Goal: Transaction & Acquisition: Purchase product/service

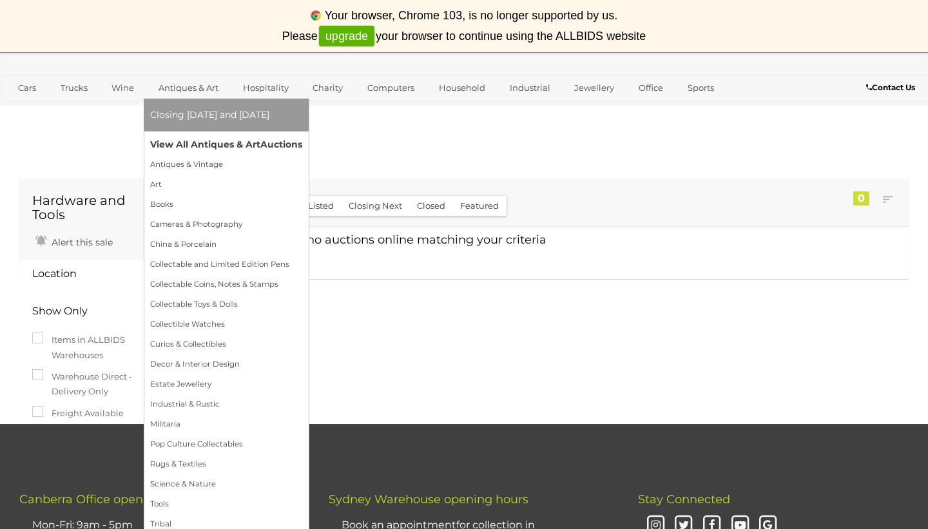
click at [230, 138] on link "View All Antiques & Art Auctions" at bounding box center [226, 145] width 152 height 20
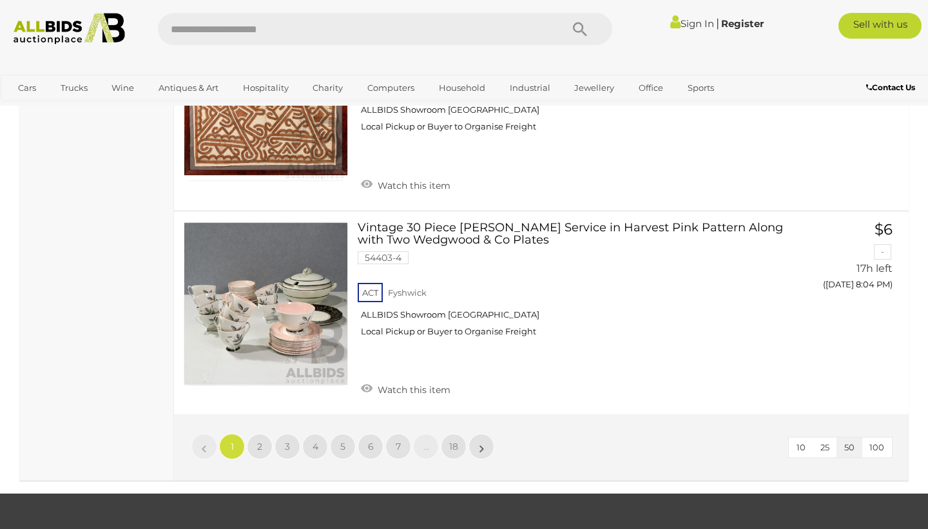
scroll to position [10396, 0]
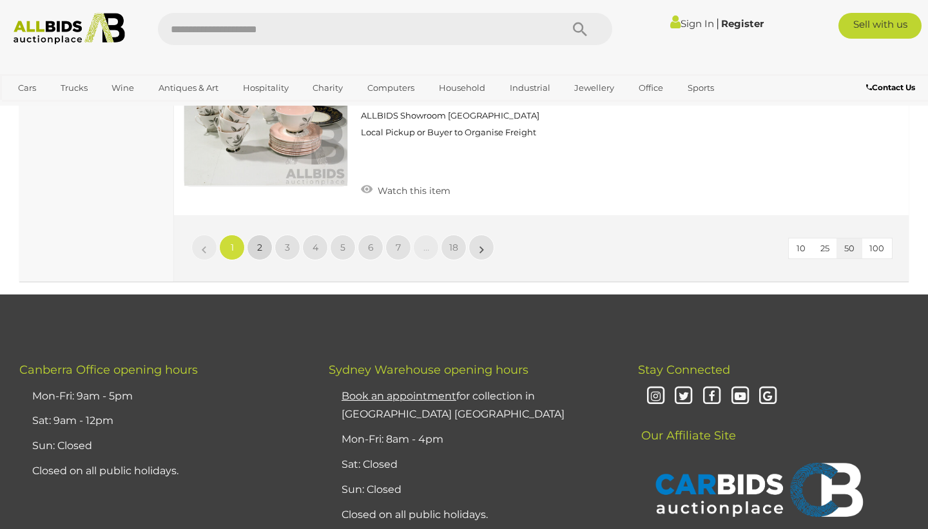
click at [259, 234] on link "2" at bounding box center [260, 247] width 26 height 26
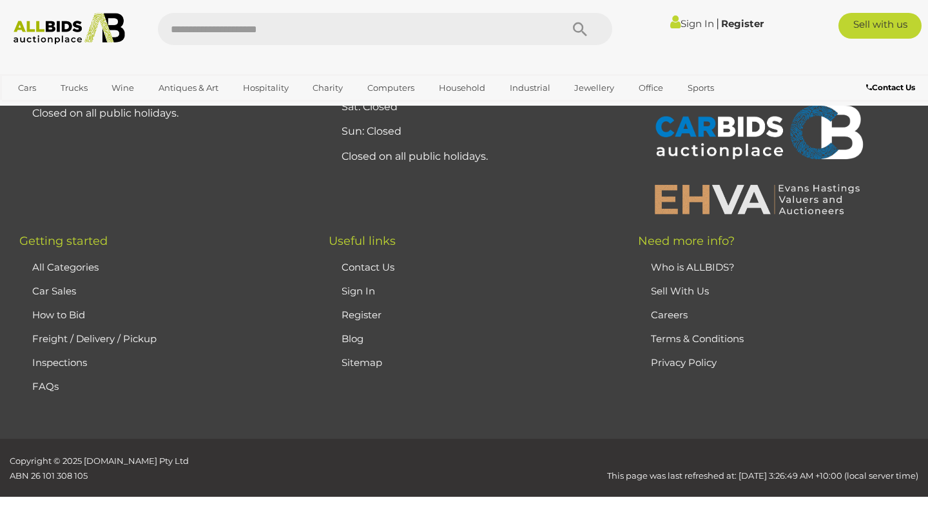
scroll to position [287, 0]
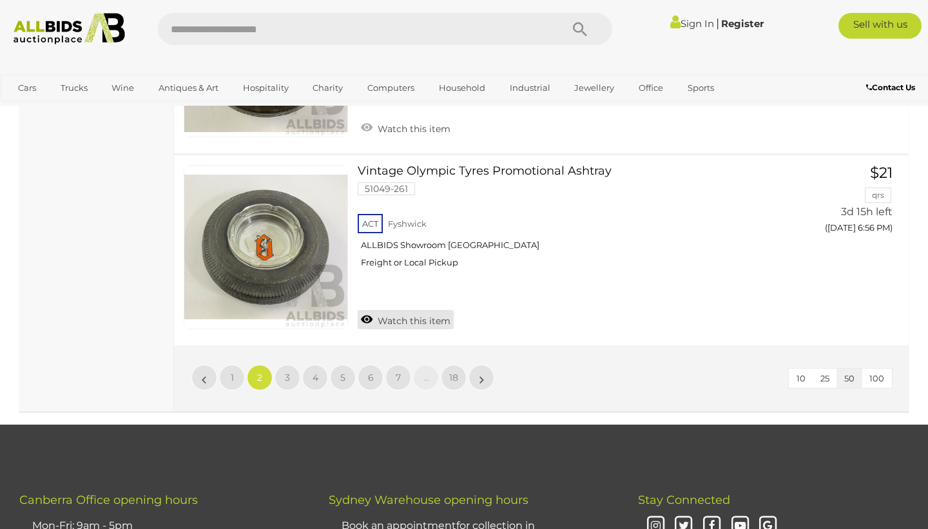
scroll to position [10243, 0]
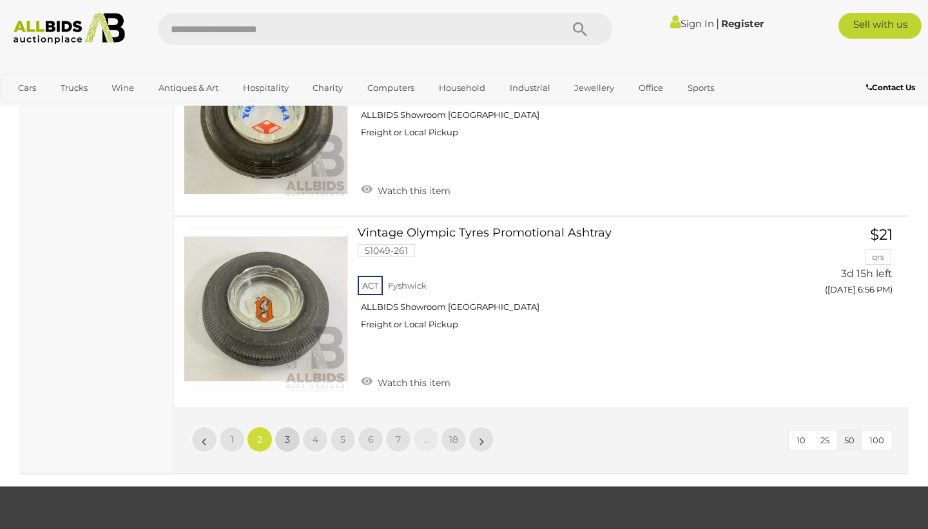
click at [286, 433] on span "3" at bounding box center [287, 439] width 5 height 12
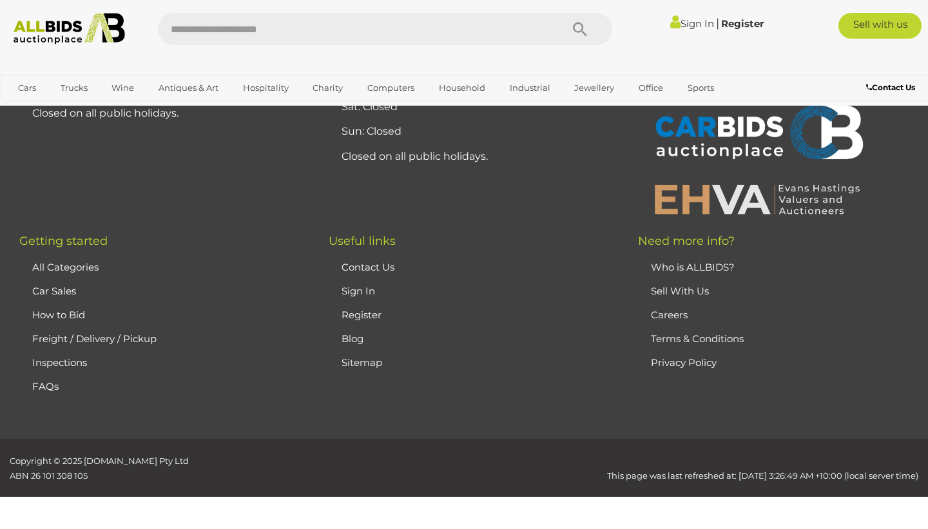
scroll to position [287, 0]
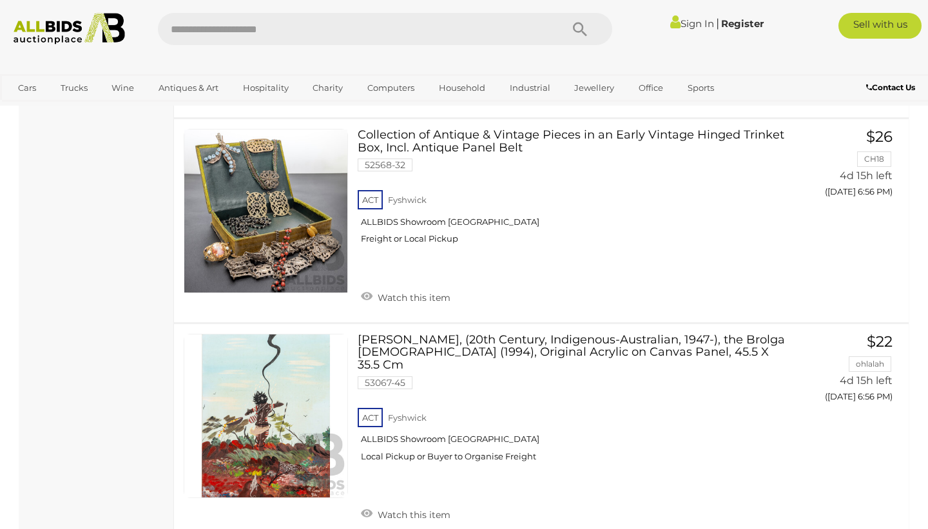
scroll to position [10244, 0]
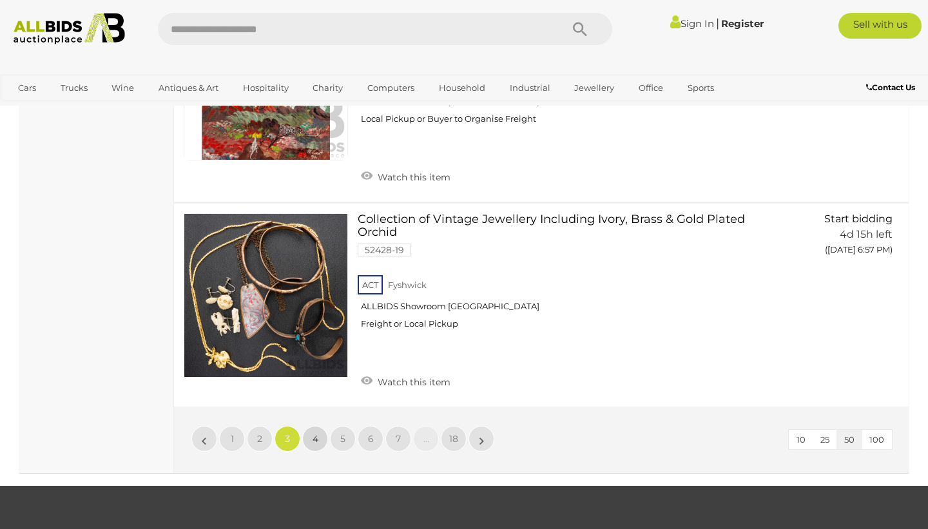
click at [316, 433] on span "4" at bounding box center [315, 439] width 6 height 12
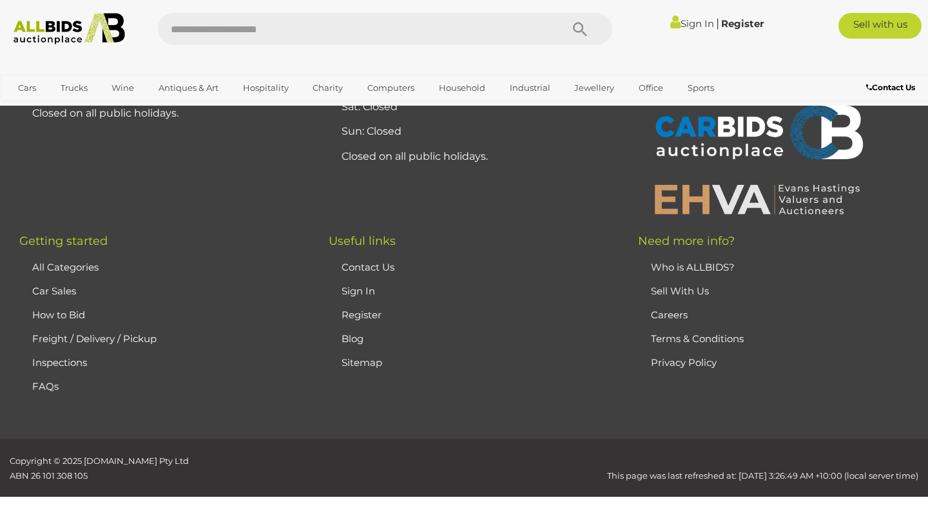
scroll to position [287, 0]
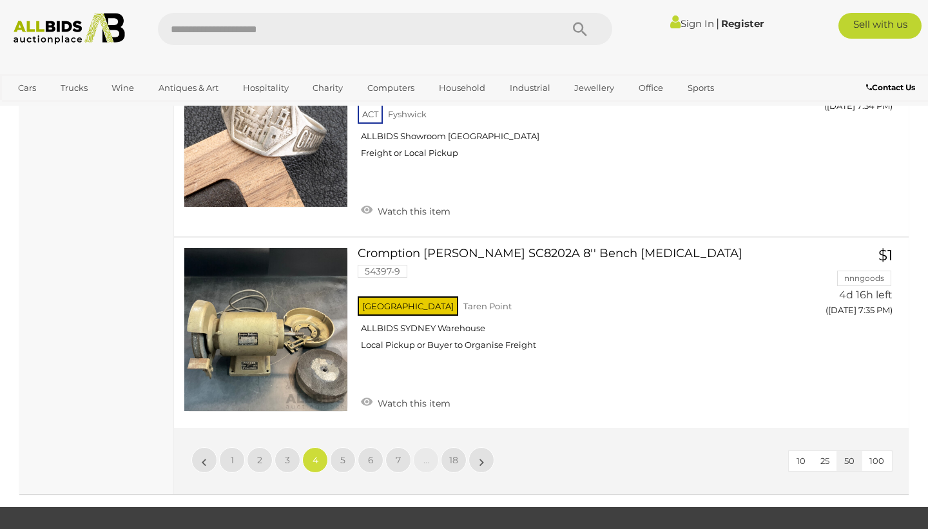
scroll to position [10321, 0]
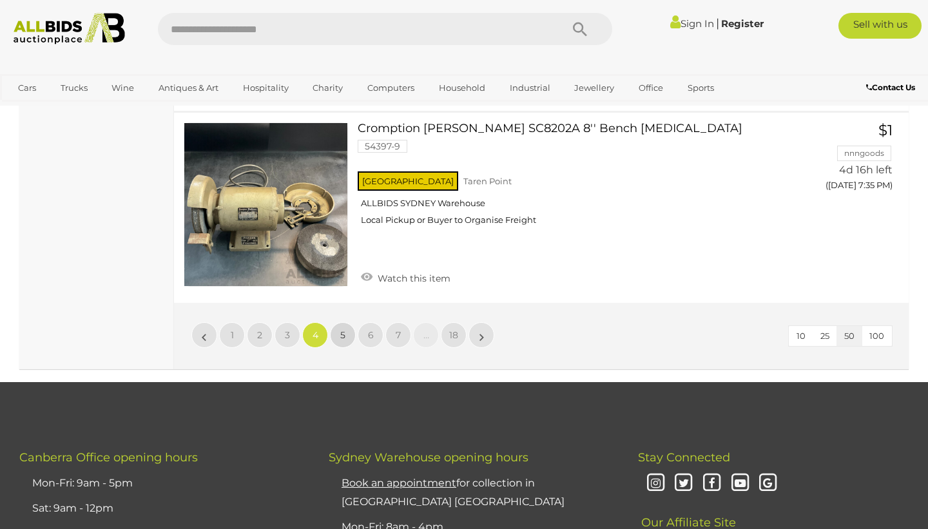
click at [346, 322] on link "5" at bounding box center [343, 335] width 26 height 26
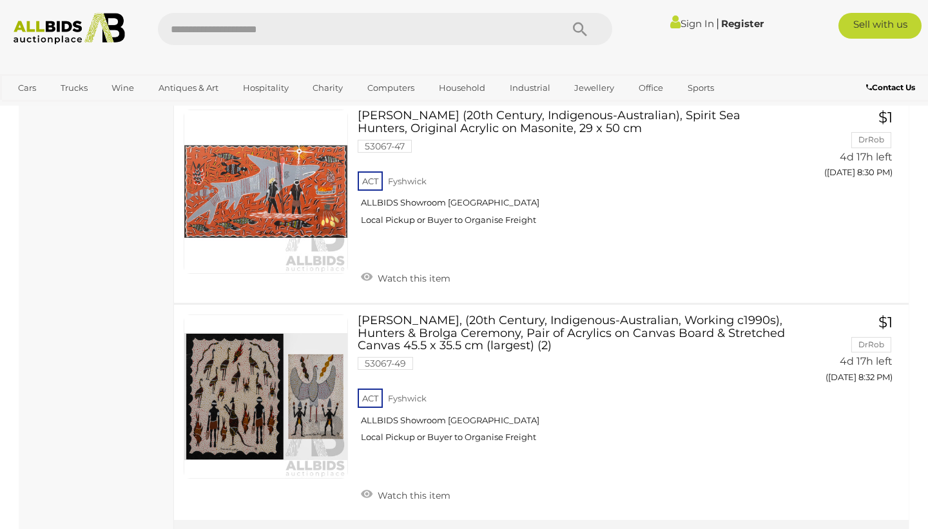
scroll to position [10477, 0]
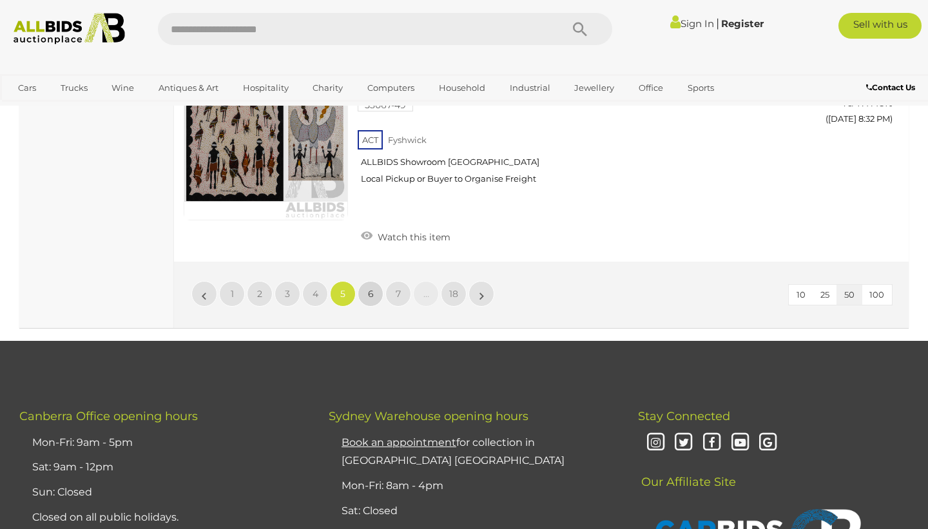
click at [372, 288] on span "6" at bounding box center [371, 294] width 6 height 12
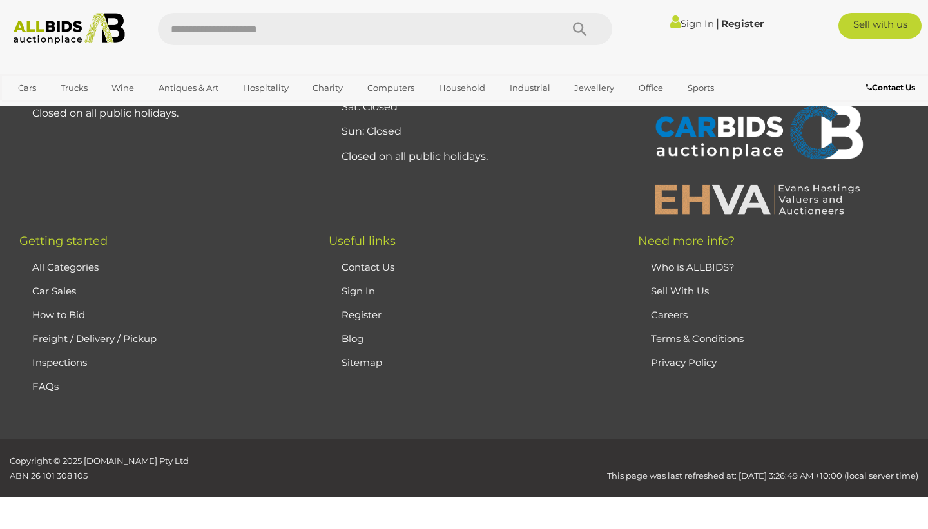
scroll to position [287, 0]
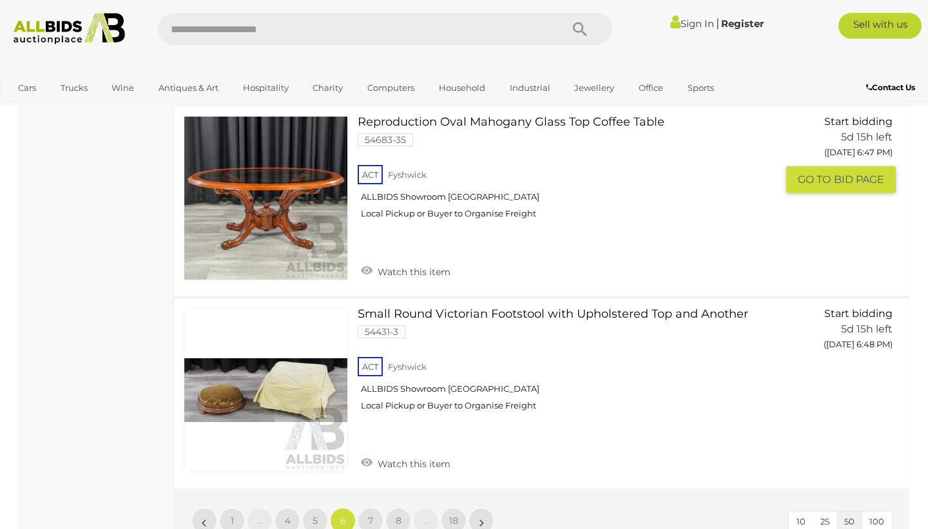
scroll to position [10155, 0]
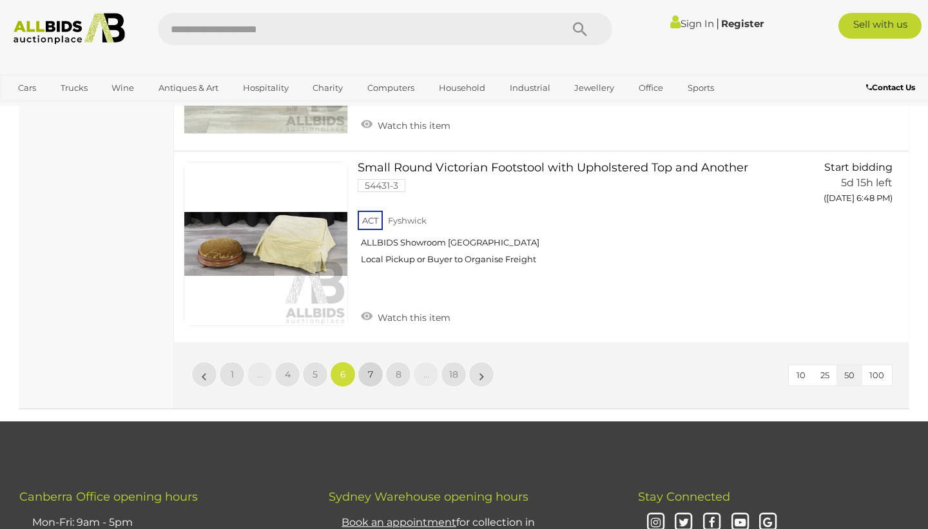
click at [370, 368] on span "7" at bounding box center [370, 374] width 5 height 12
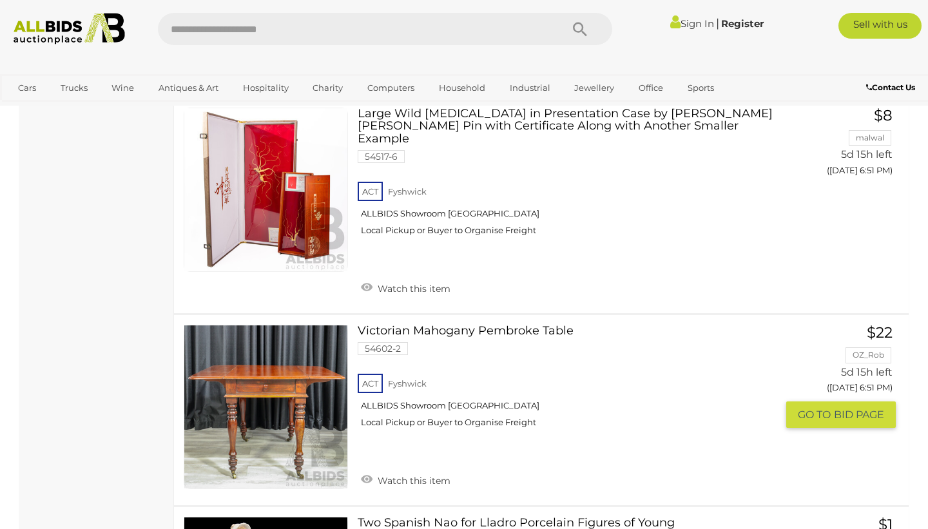
scroll to position [1493, 0]
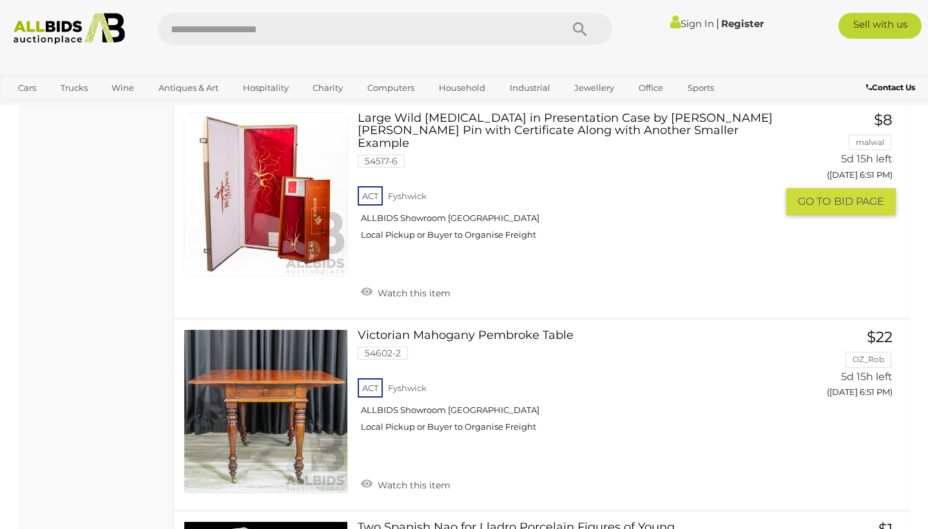
click at [236, 172] on link at bounding box center [266, 194] width 164 height 164
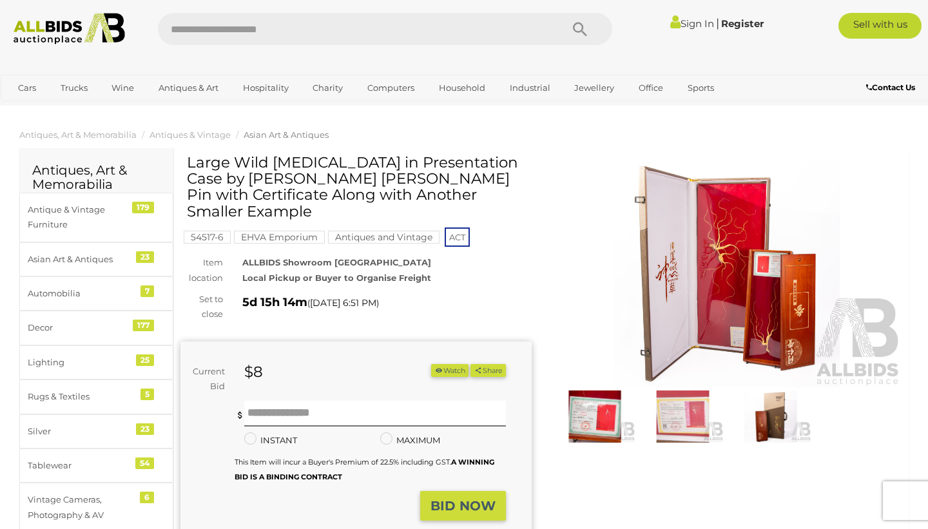
click at [710, 252] on img at bounding box center [726, 274] width 351 height 226
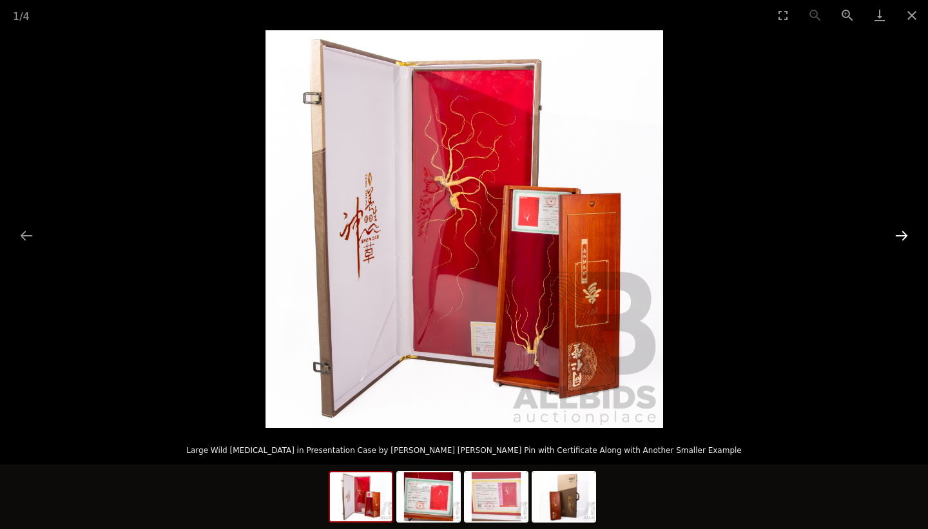
click at [900, 234] on button "Next slide" at bounding box center [901, 235] width 27 height 25
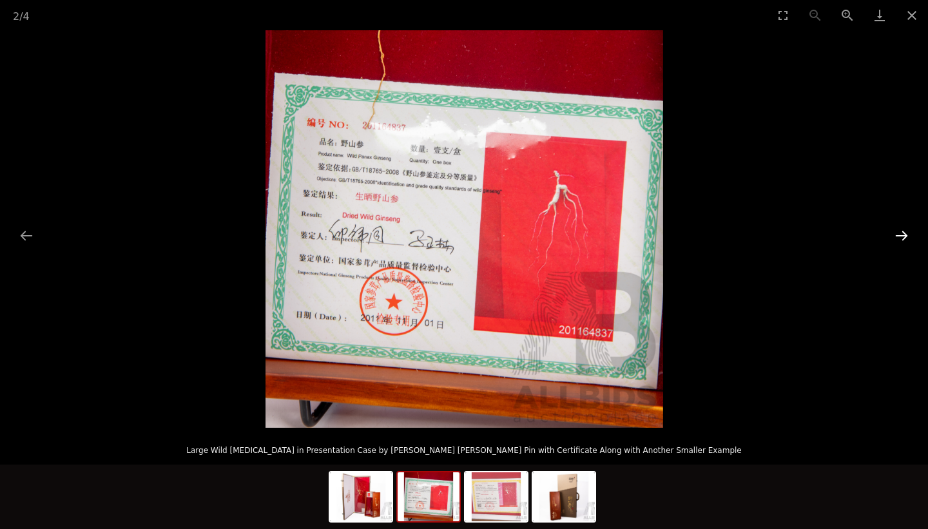
click at [900, 234] on button "Next slide" at bounding box center [901, 235] width 27 height 25
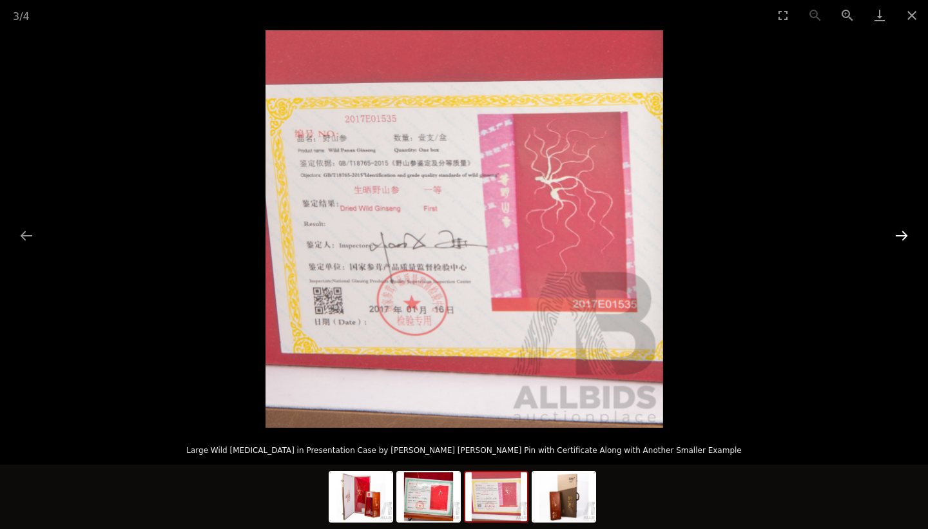
click at [900, 234] on button "Next slide" at bounding box center [901, 235] width 27 height 25
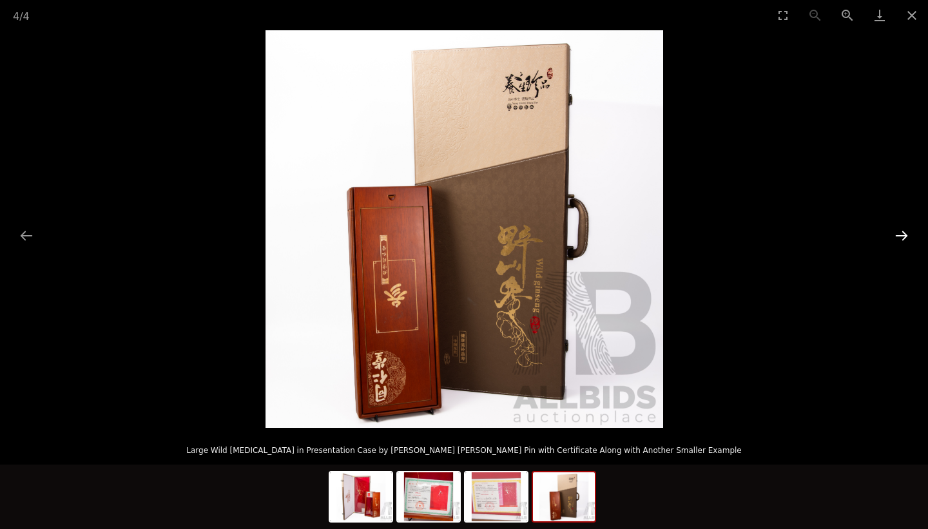
click at [900, 234] on button "Next slide" at bounding box center [901, 235] width 27 height 25
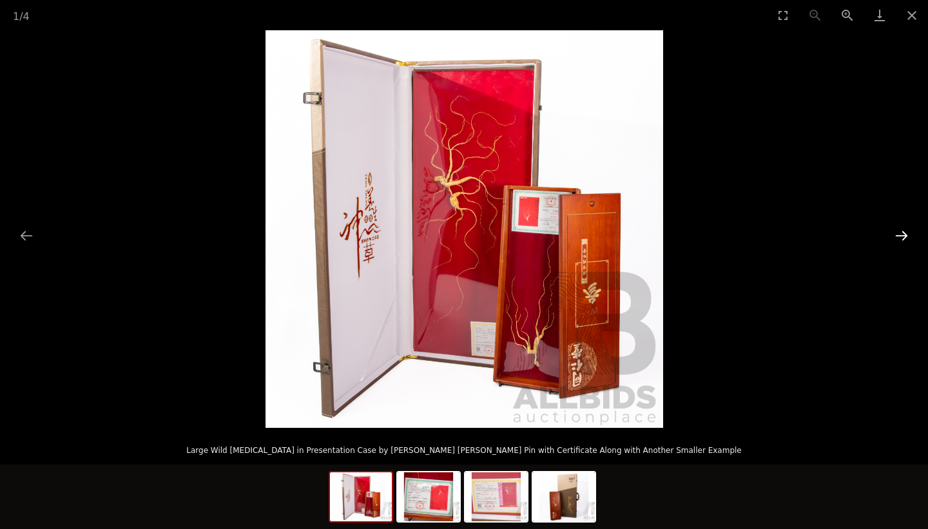
click at [900, 234] on button "Next slide" at bounding box center [901, 235] width 27 height 25
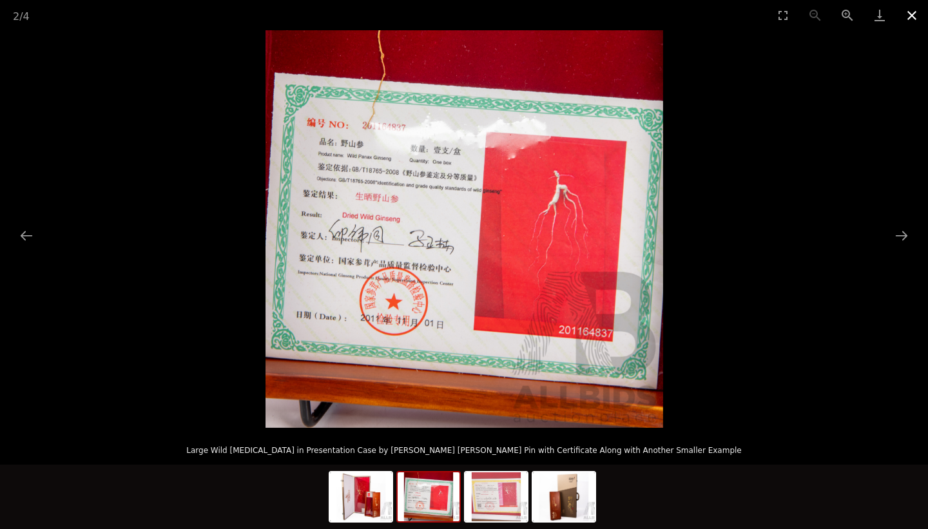
click at [911, 12] on button "Close gallery" at bounding box center [911, 15] width 32 height 30
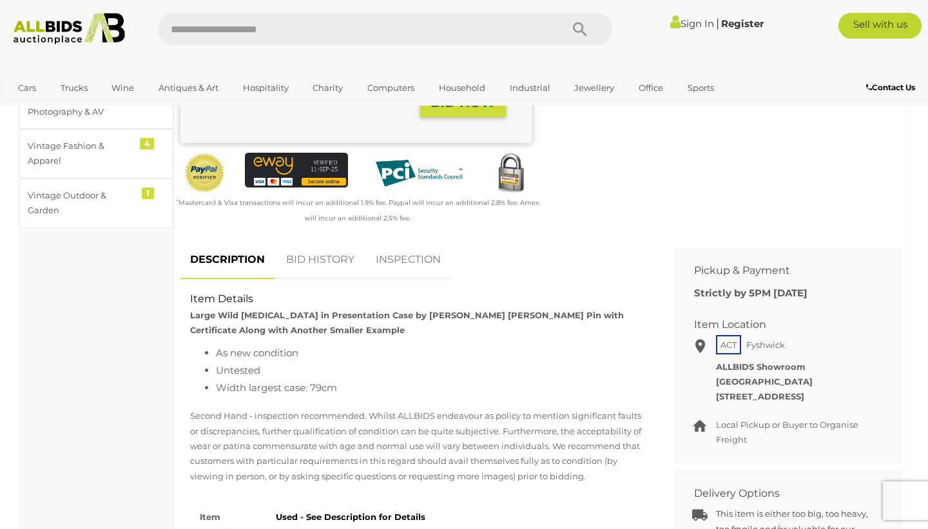
scroll to position [423, 0]
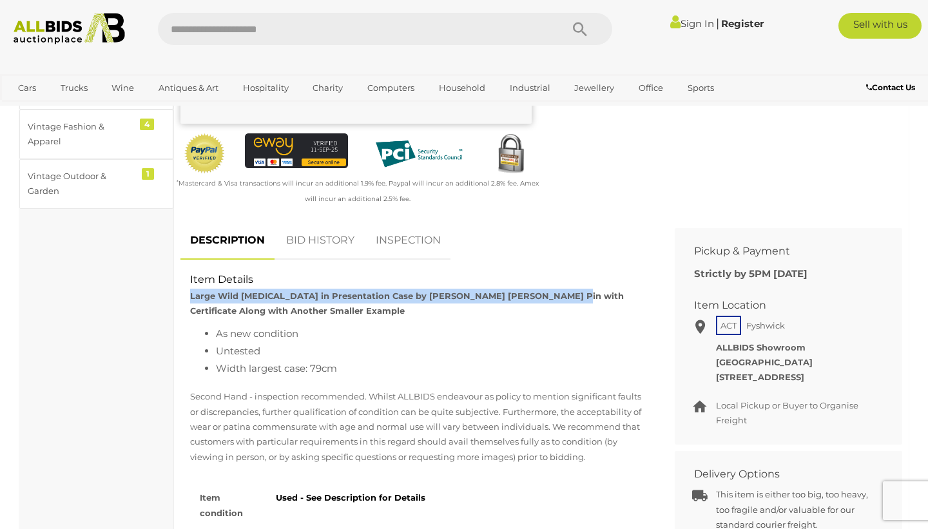
drag, startPoint x: 191, startPoint y: 280, endPoint x: 548, endPoint y: 280, distance: 356.8
click at [548, 291] on strong "Large Wild Ginseng in Presentation Case by Yang Sheng Zhen Pin with Certificate…" at bounding box center [406, 303] width 433 height 25
copy strong "Large Wild Ginseng in Presentation Case by Yang Sheng Zhen Pin with Certificate"
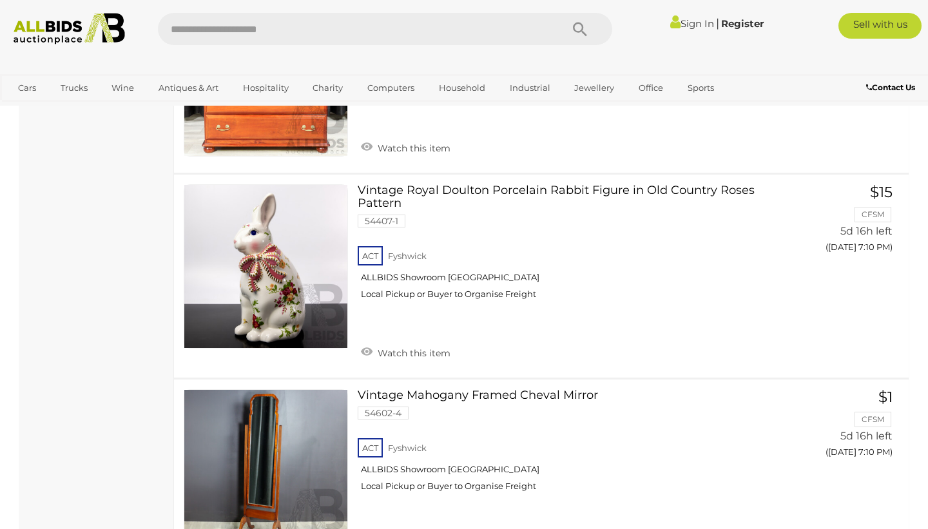
scroll to position [9911, 0]
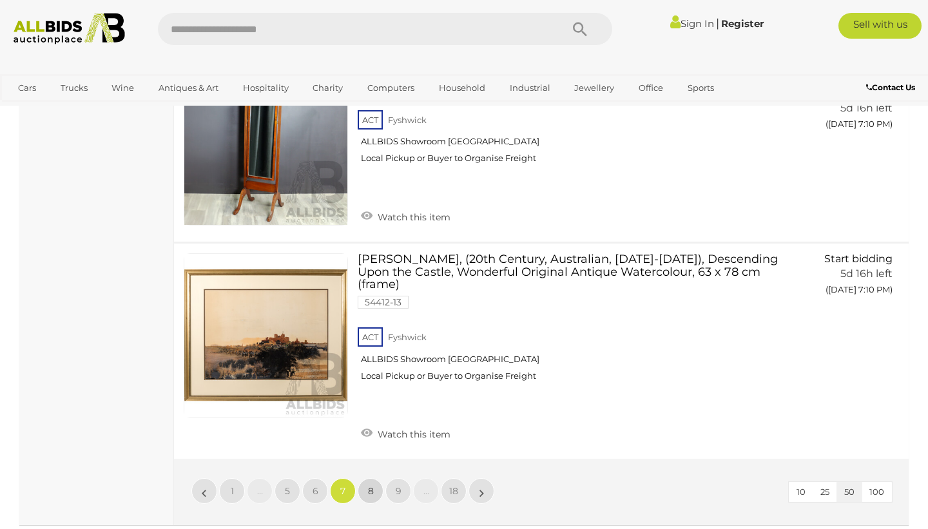
click at [368, 485] on span "8" at bounding box center [371, 491] width 6 height 12
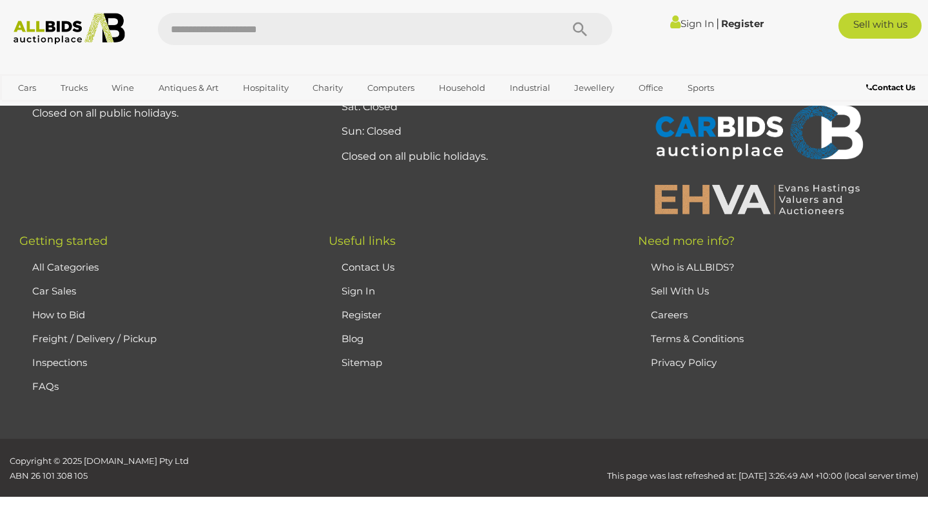
scroll to position [287, 0]
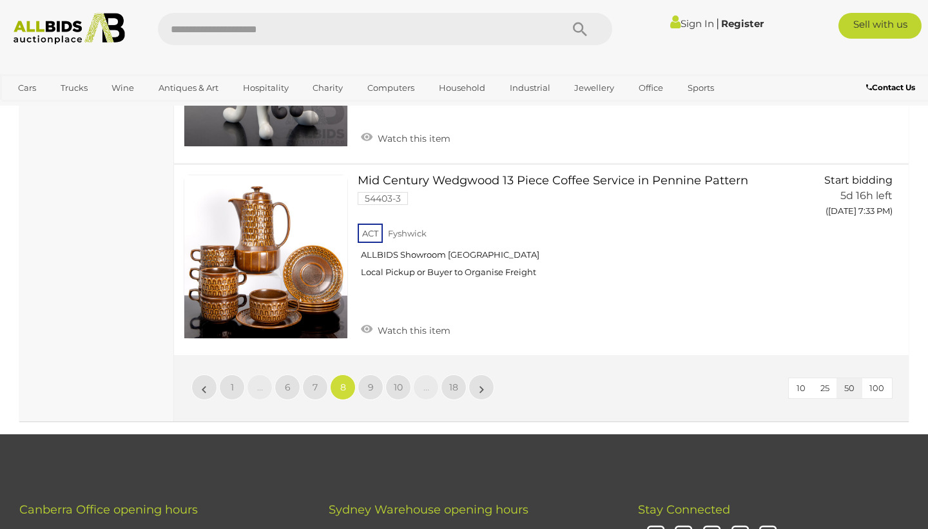
scroll to position [10065, 0]
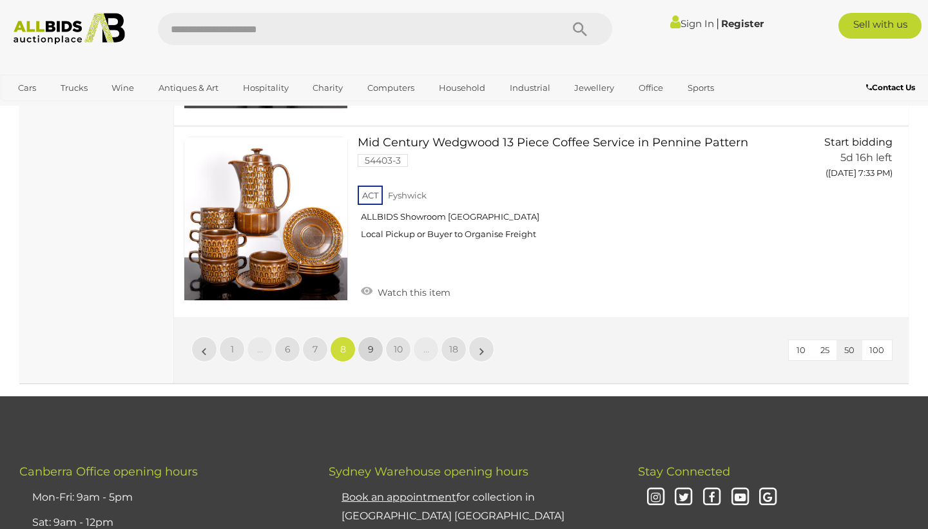
click at [368, 343] on span "9" at bounding box center [371, 349] width 6 height 12
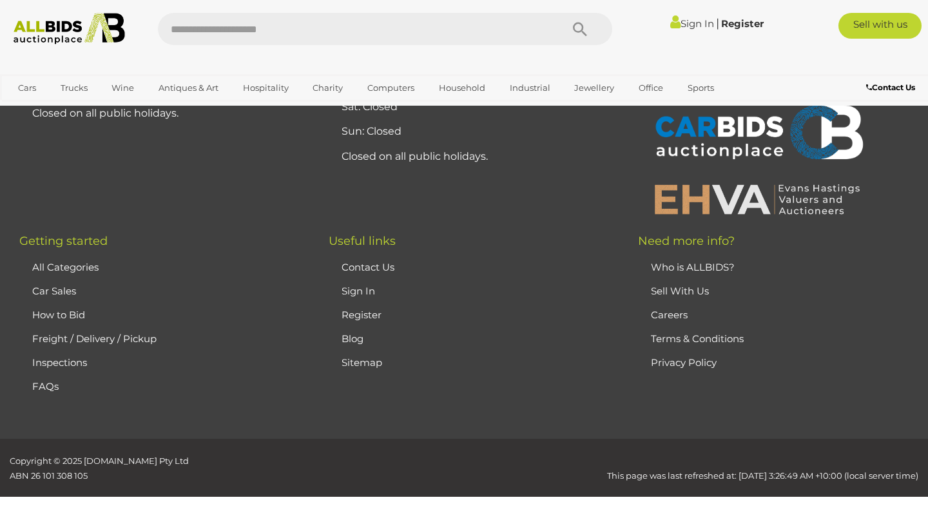
scroll to position [287, 0]
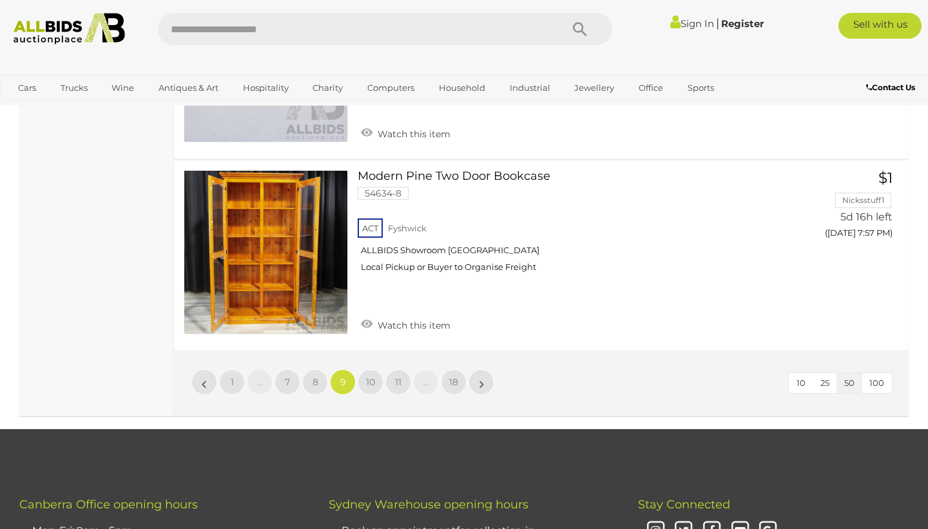
scroll to position [10121, 0]
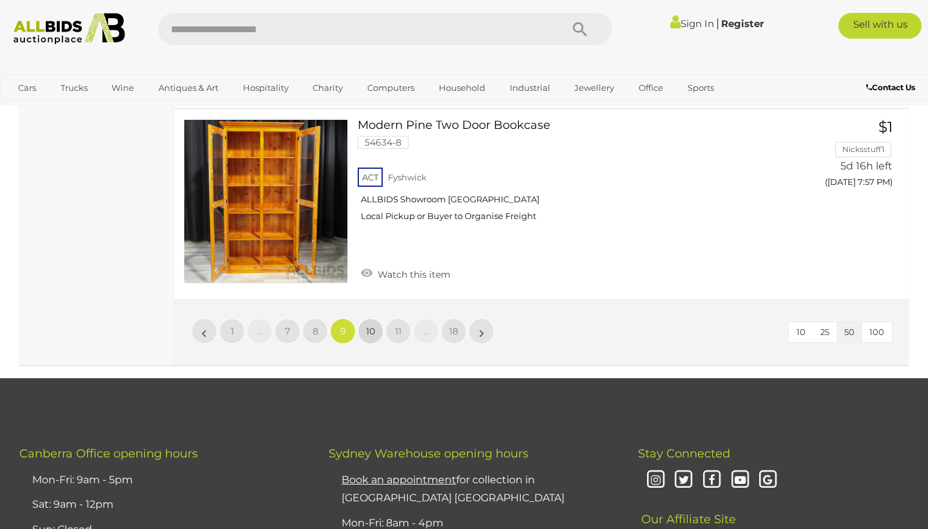
click at [373, 325] on span "10" at bounding box center [370, 331] width 9 height 12
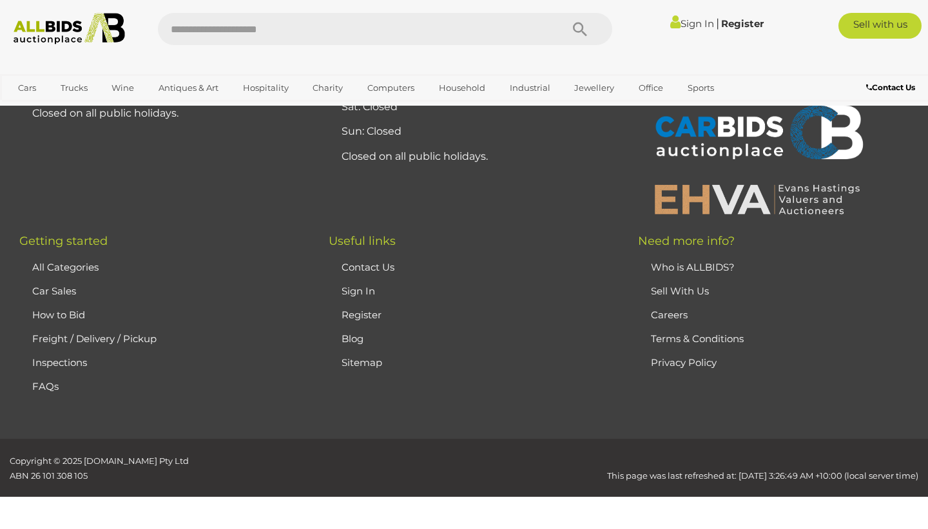
scroll to position [287, 0]
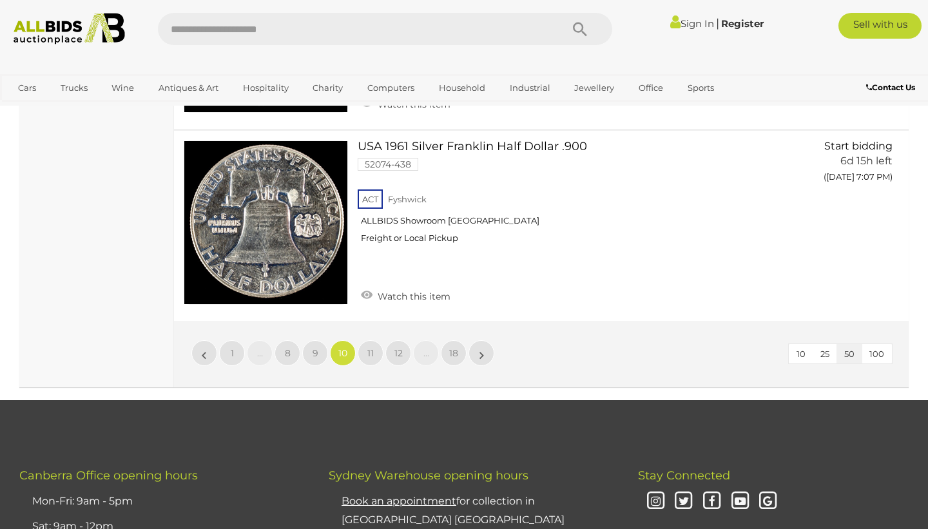
scroll to position [9967, 0]
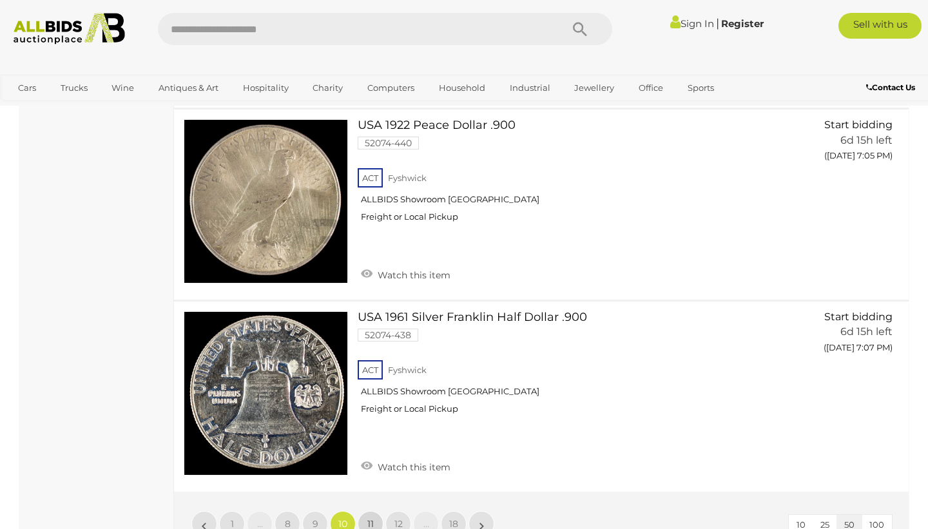
click at [372, 518] on span "11" at bounding box center [370, 524] width 6 height 12
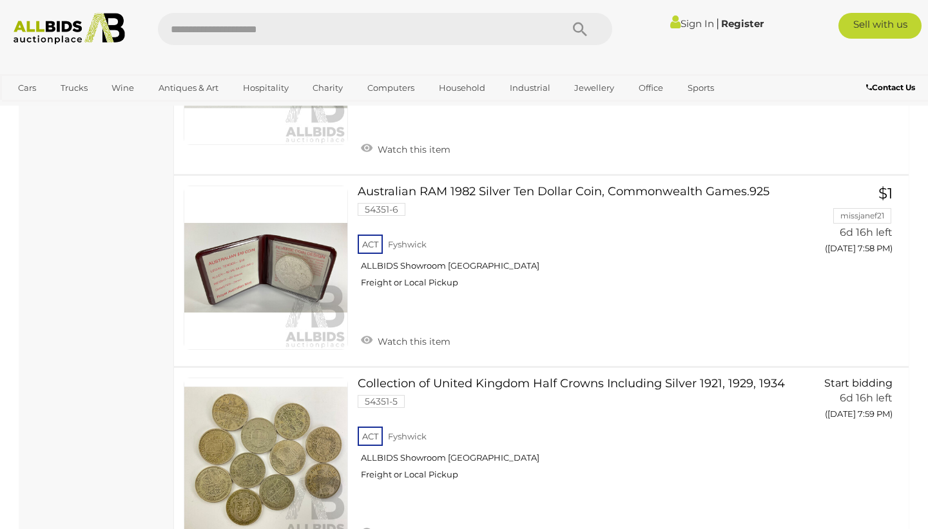
scroll to position [10104, 0]
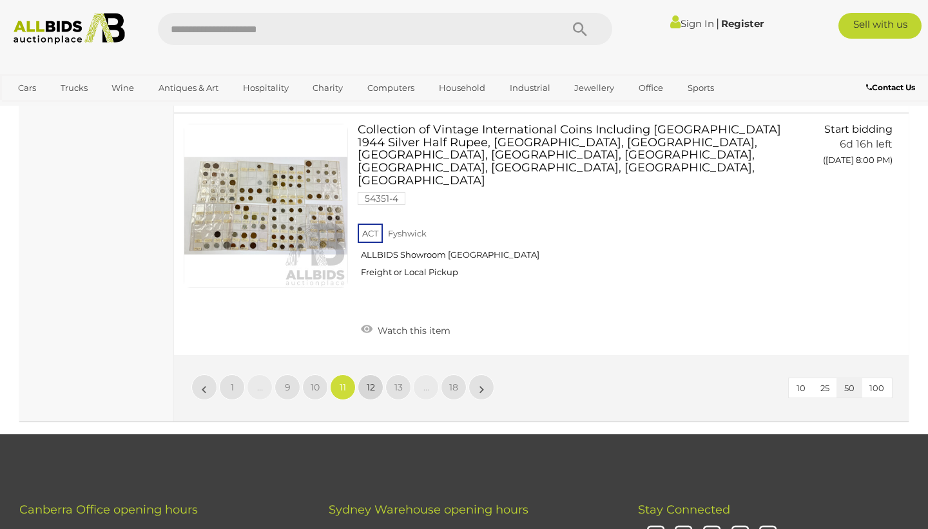
click at [372, 381] on span "12" at bounding box center [371, 387] width 8 height 12
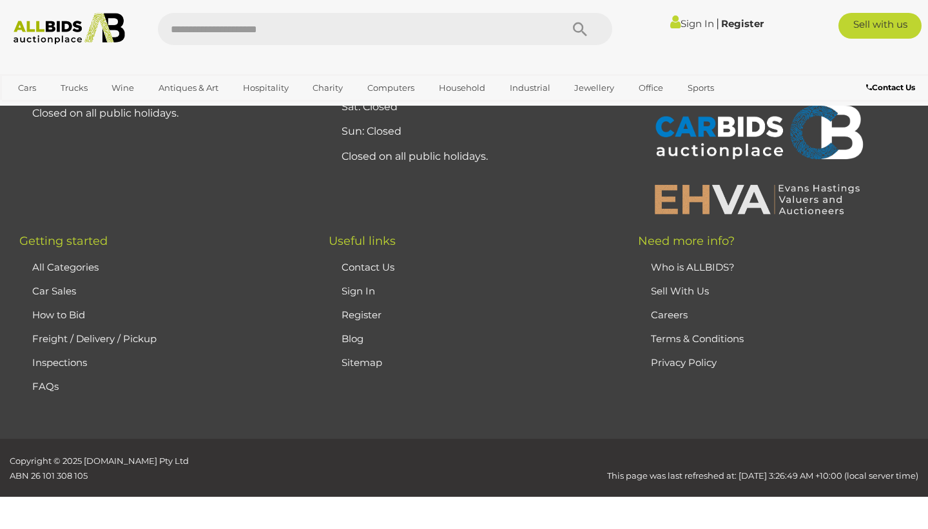
scroll to position [287, 0]
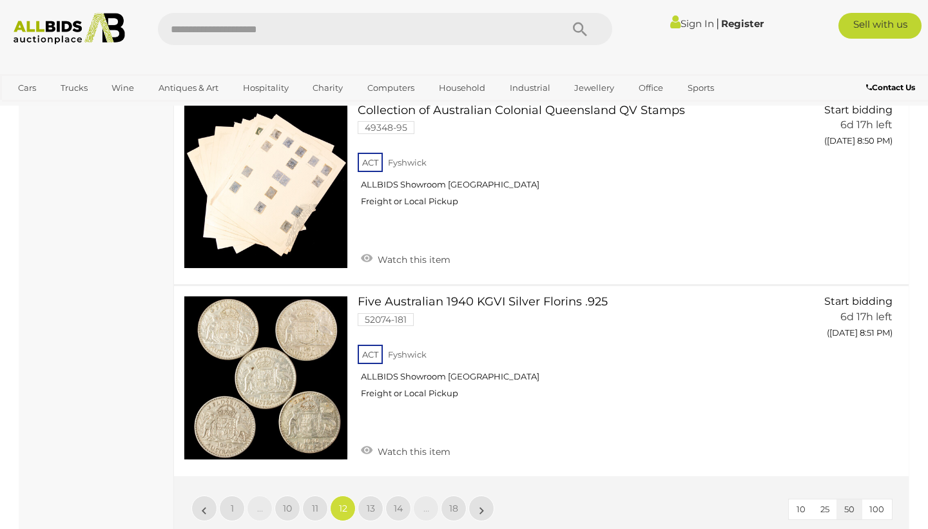
scroll to position [10298, 0]
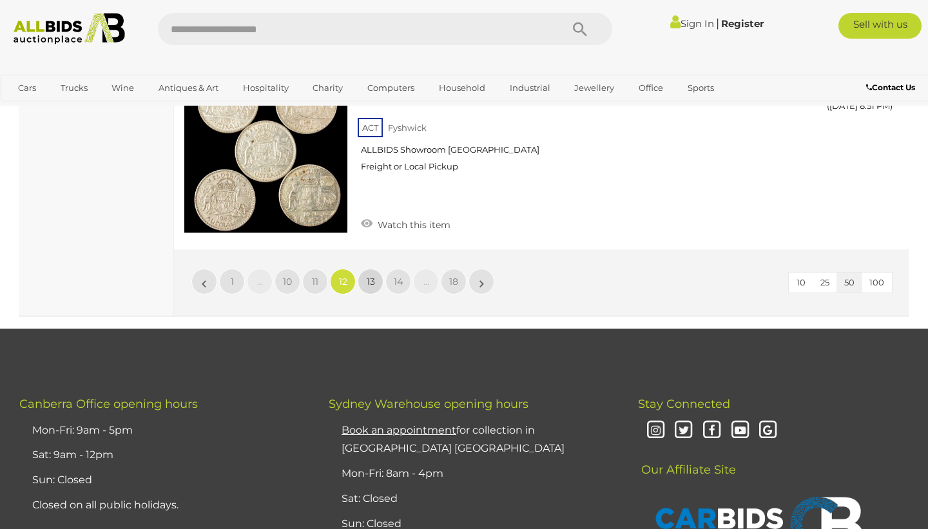
click at [368, 276] on span "13" at bounding box center [371, 282] width 8 height 12
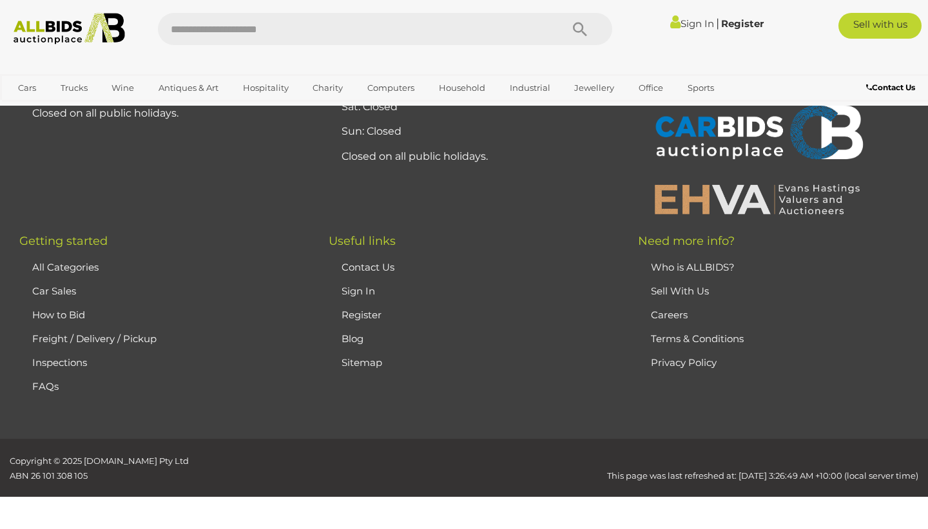
scroll to position [287, 0]
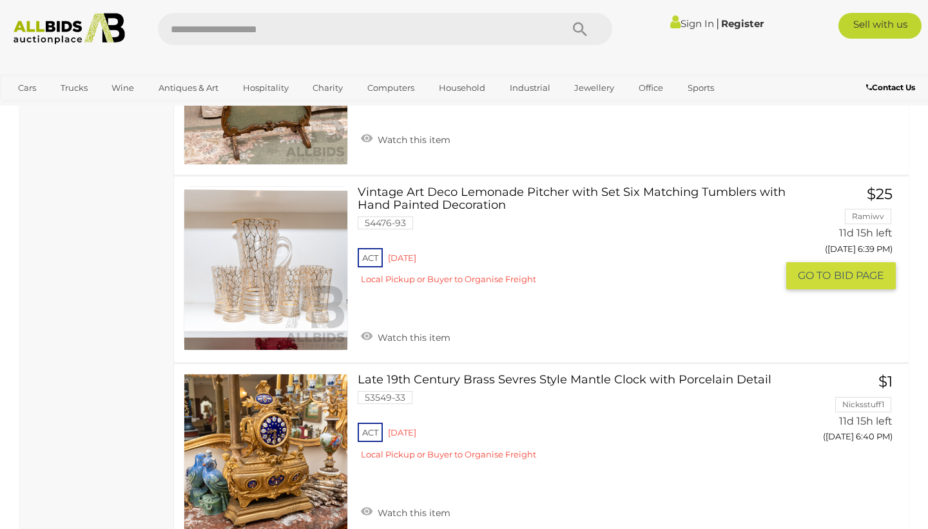
scroll to position [3961, 0]
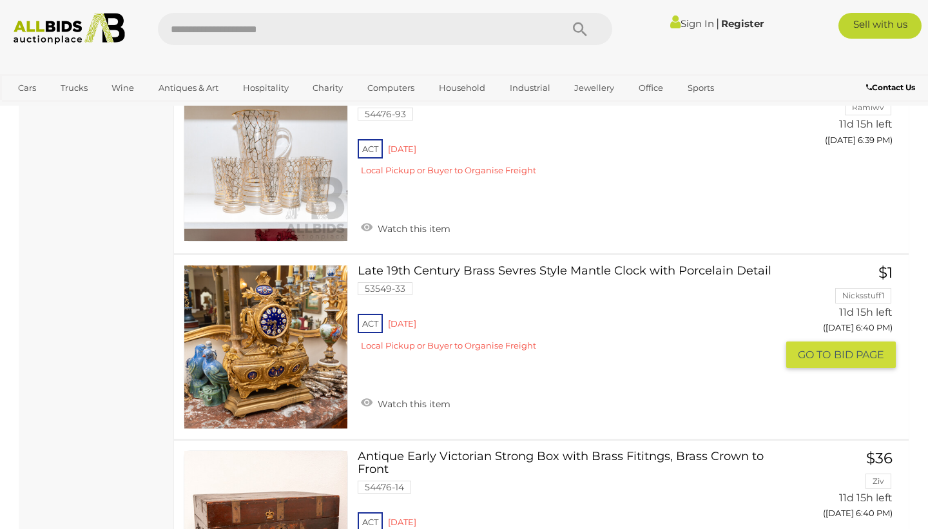
click at [270, 308] on link at bounding box center [266, 347] width 164 height 164
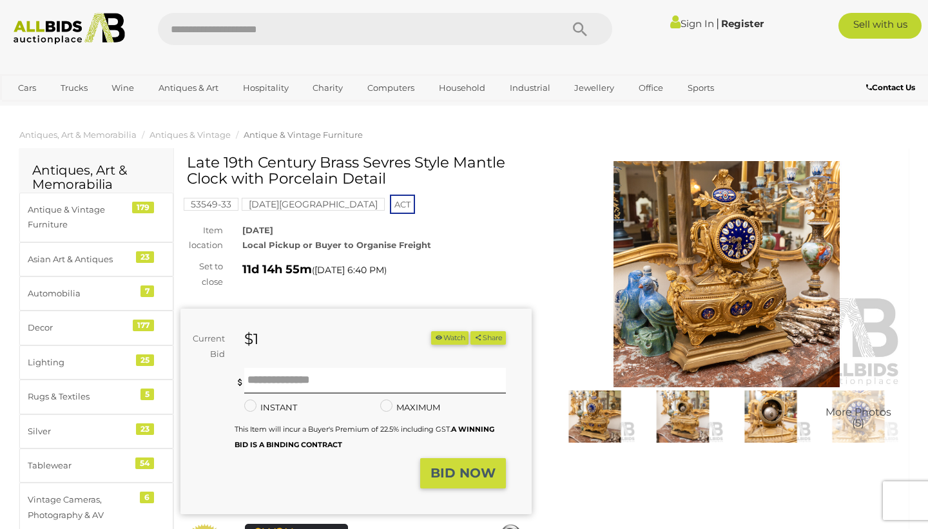
click at [739, 273] on img at bounding box center [726, 274] width 351 height 226
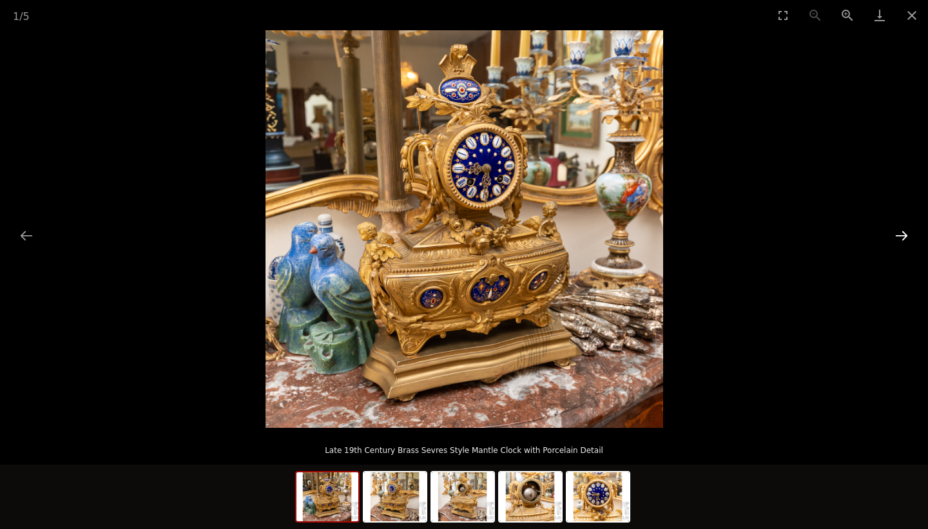
click at [902, 233] on button "Next slide" at bounding box center [901, 235] width 27 height 25
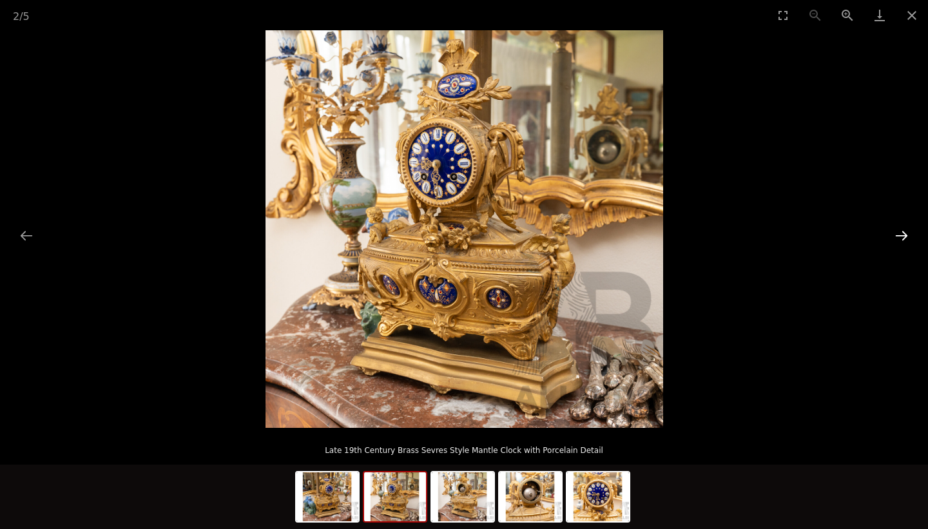
click at [902, 233] on button "Next slide" at bounding box center [901, 235] width 27 height 25
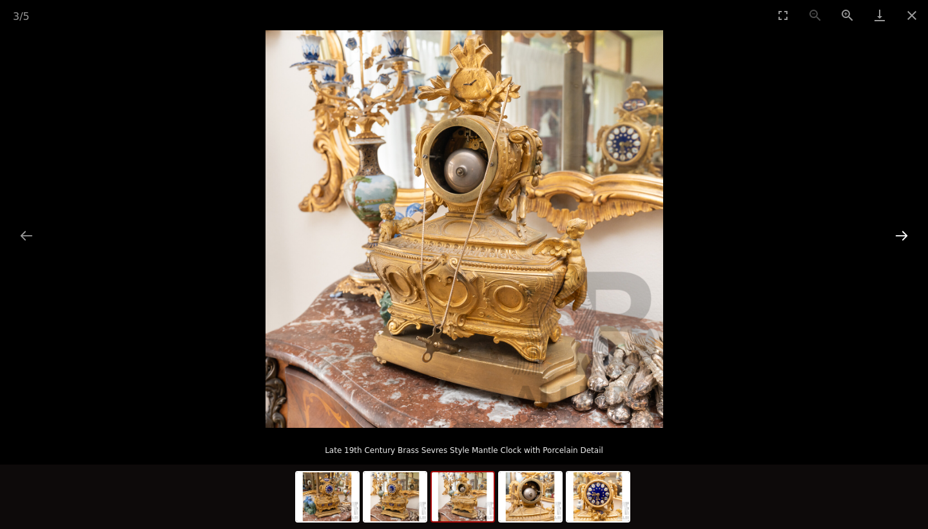
click at [902, 233] on button "Next slide" at bounding box center [901, 235] width 27 height 25
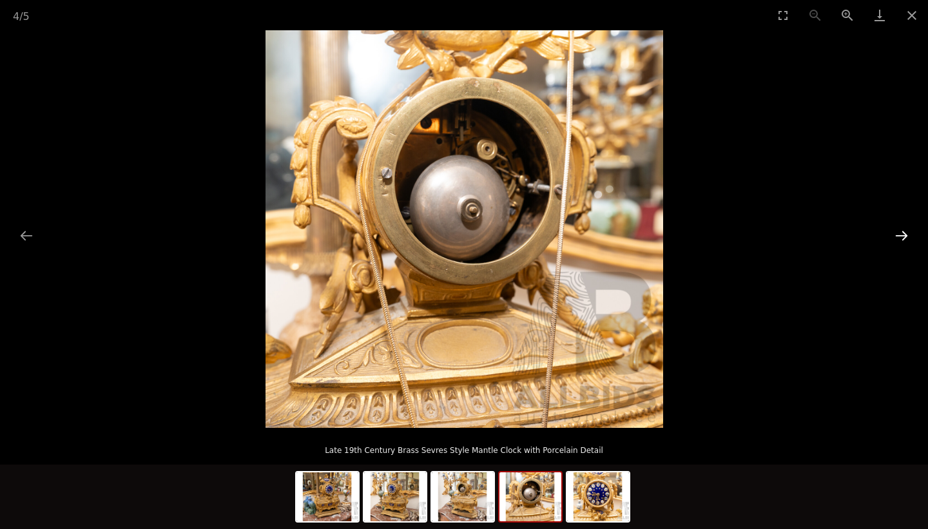
click at [902, 233] on button "Next slide" at bounding box center [901, 235] width 27 height 25
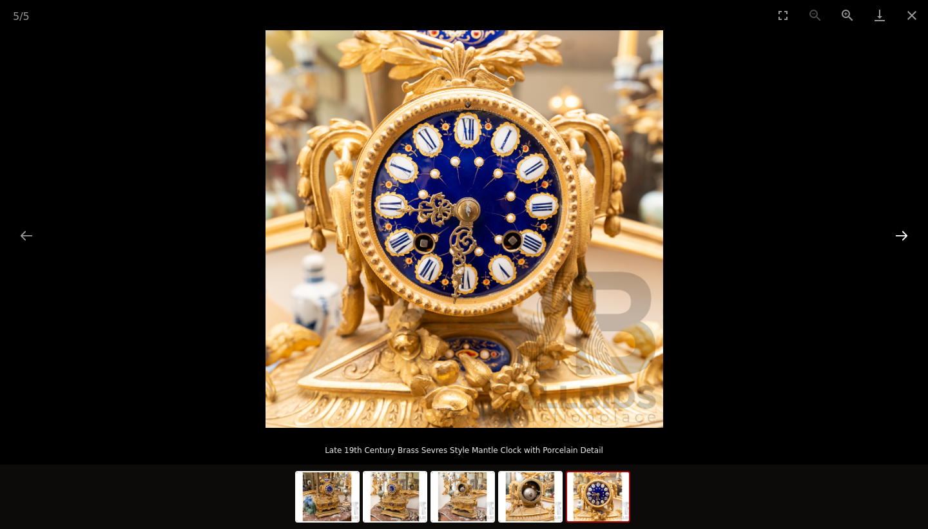
click at [902, 233] on button "Next slide" at bounding box center [901, 235] width 27 height 25
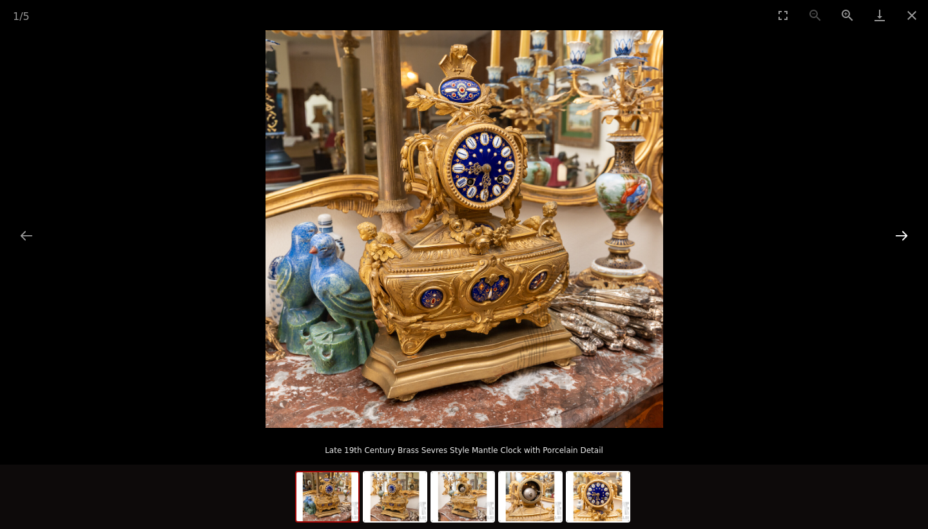
click at [902, 233] on button "Next slide" at bounding box center [901, 235] width 27 height 25
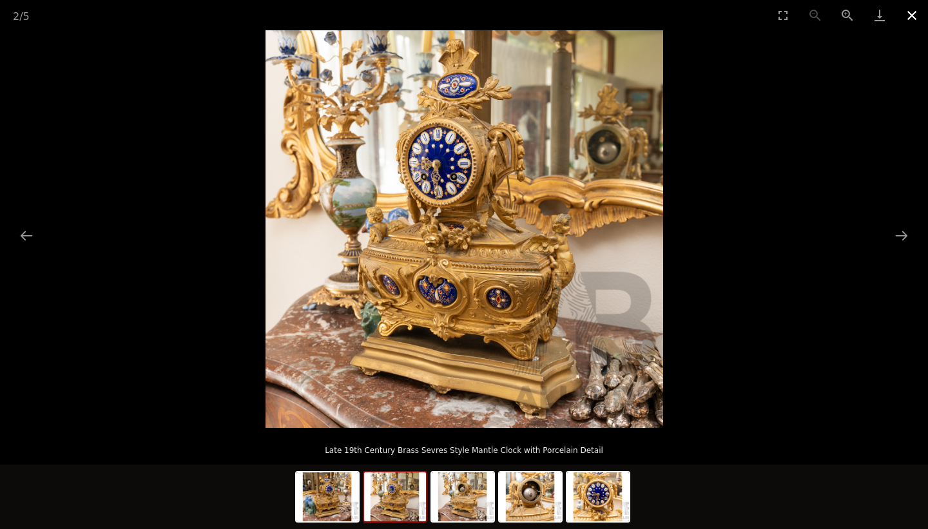
click at [909, 16] on button "Close gallery" at bounding box center [911, 15] width 32 height 30
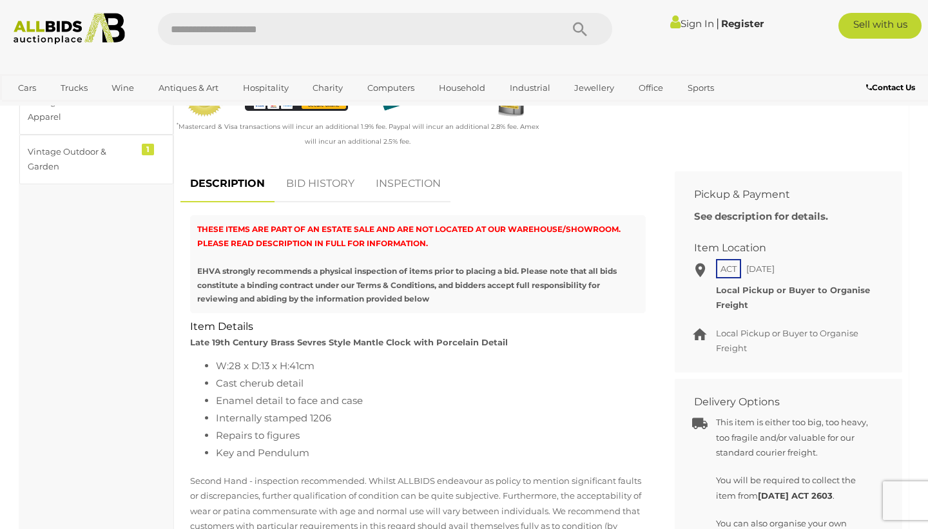
scroll to position [454, 0]
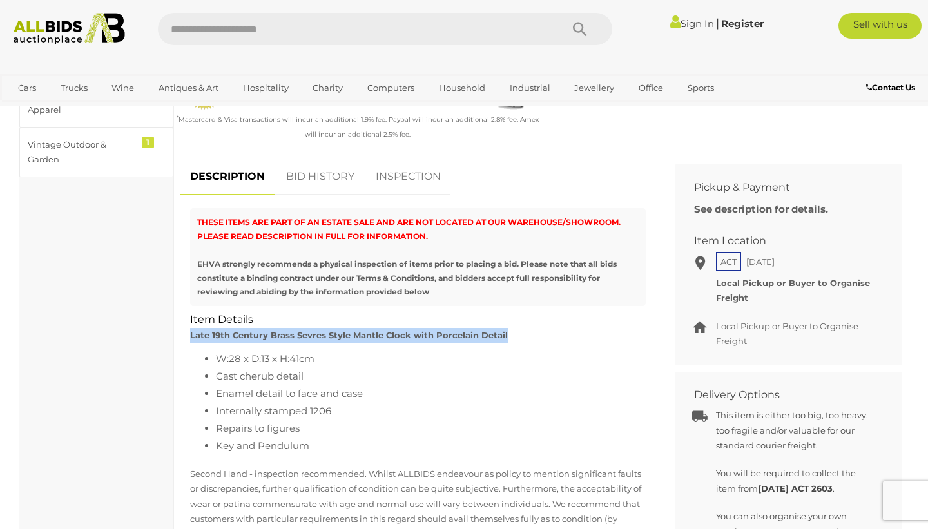
drag, startPoint x: 189, startPoint y: 336, endPoint x: 511, endPoint y: 336, distance: 321.4
click at [511, 336] on div "Item Details Late 19th Century Brass Sevres Style Mantle Clock with Porcelain D…" at bounding box center [417, 327] width 475 height 31
copy strong "Late 19th Century Brass Sevres Style Mantle Clock with Porcelain Detail"
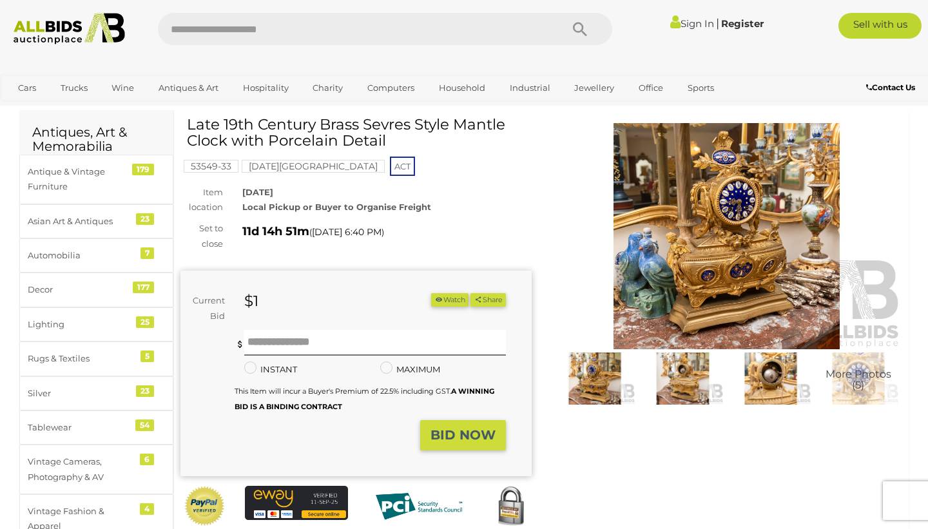
scroll to position [0, 0]
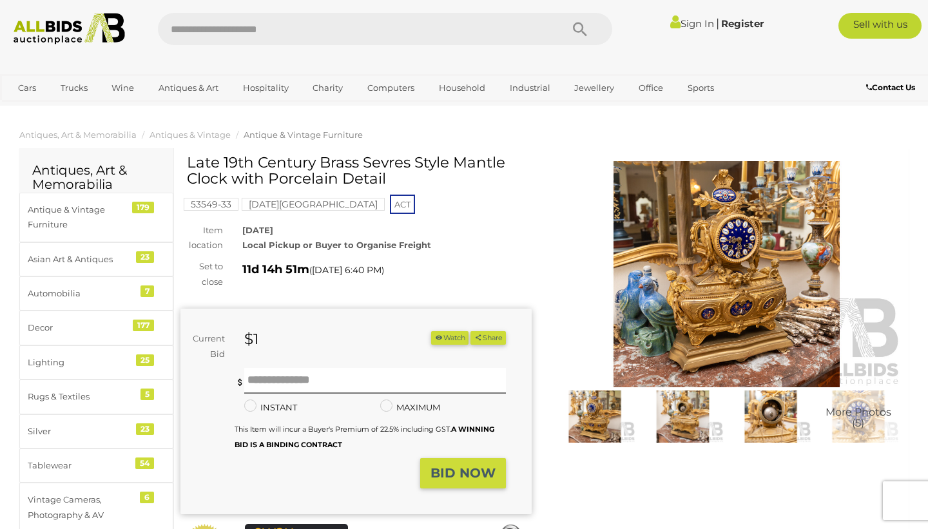
click at [439, 334] on button "Watch" at bounding box center [449, 338] width 37 height 14
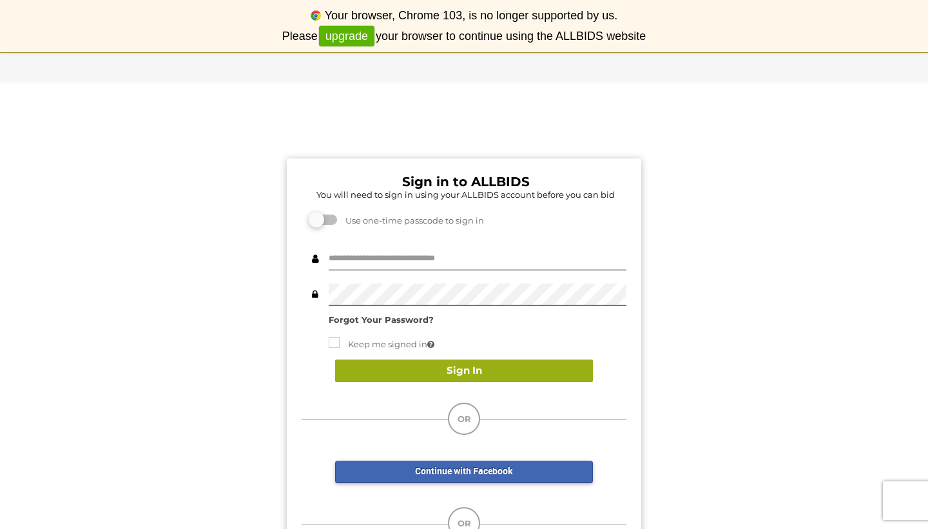
type input "**********"
click at [475, 371] on button "Sign In" at bounding box center [464, 370] width 258 height 23
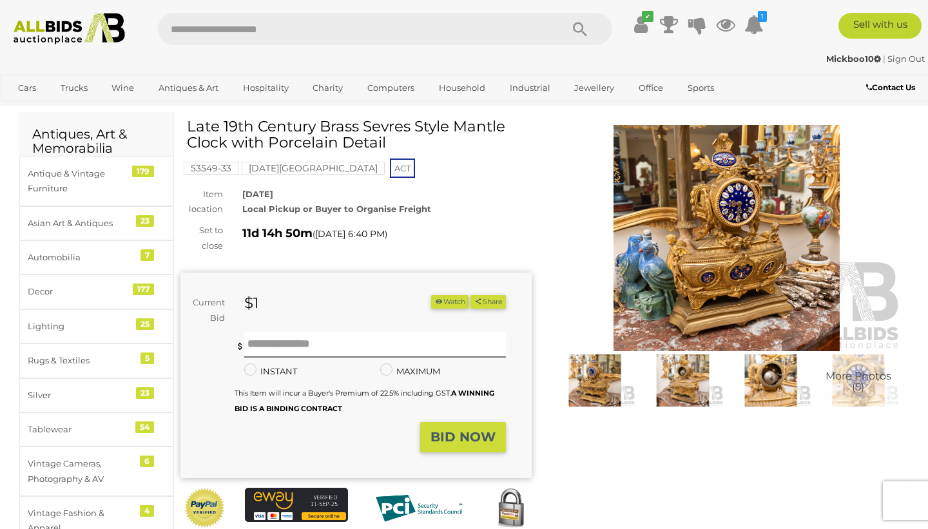
scroll to position [35, 0]
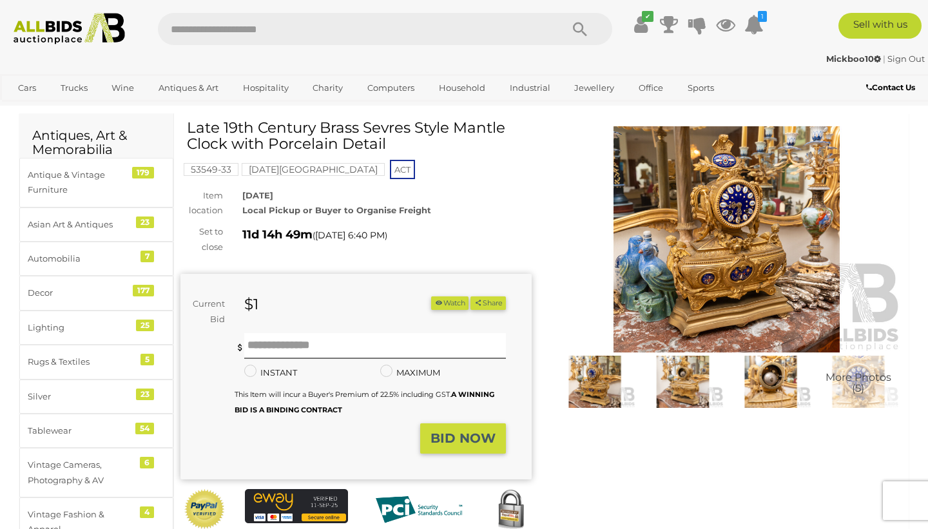
click at [728, 257] on img at bounding box center [726, 239] width 351 height 226
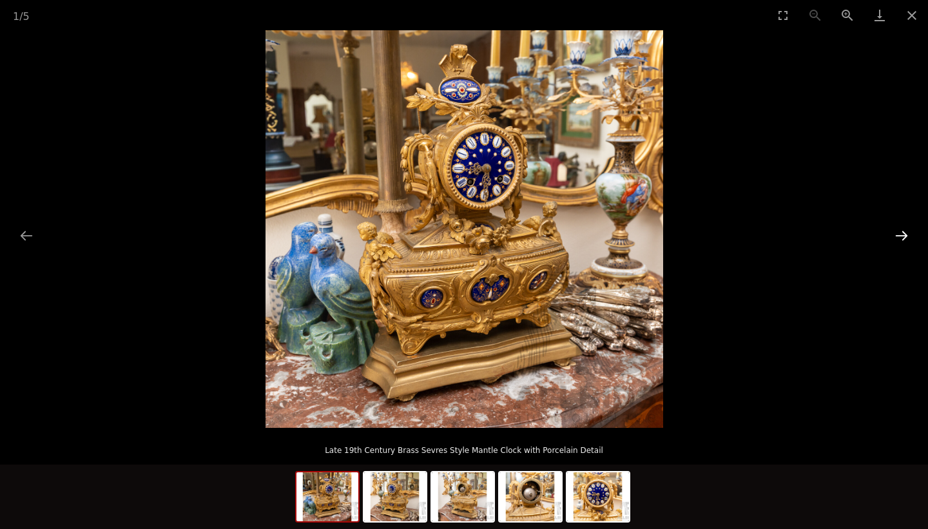
click at [902, 236] on button "Next slide" at bounding box center [901, 235] width 27 height 25
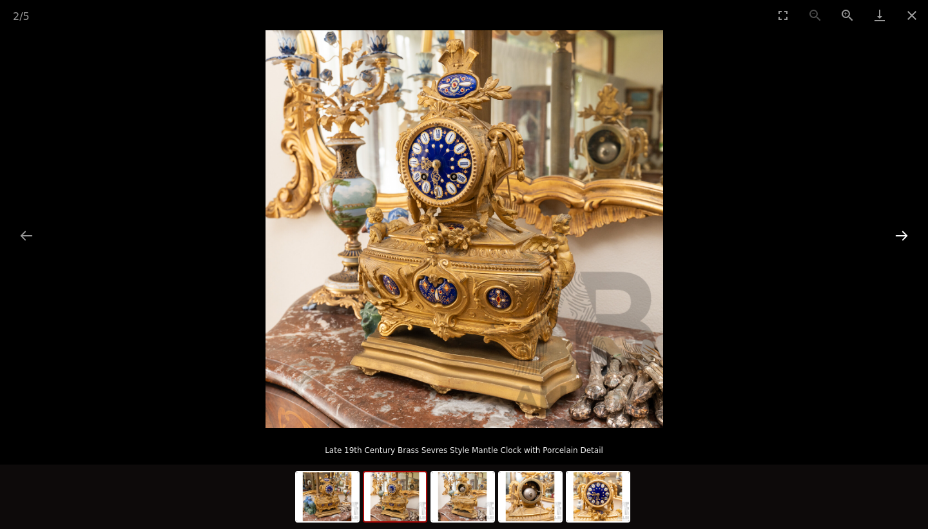
click at [902, 236] on button "Next slide" at bounding box center [901, 235] width 27 height 25
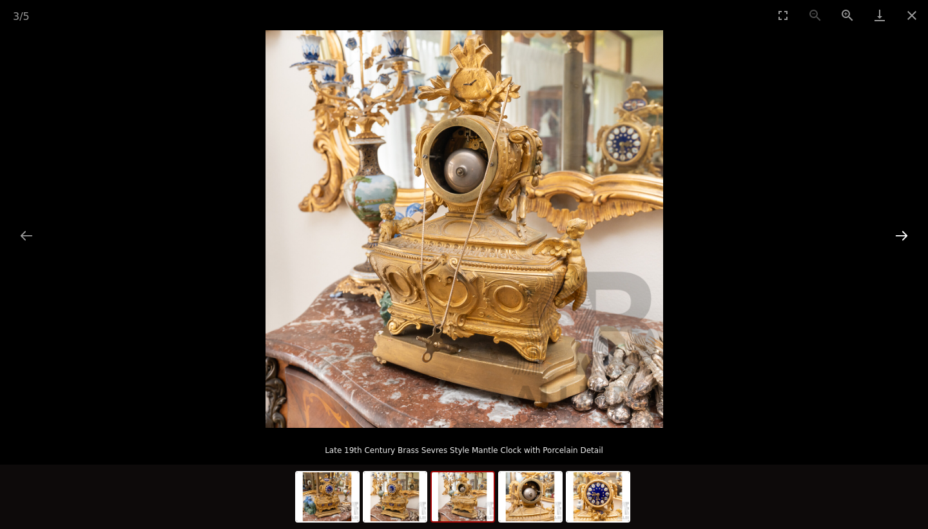
click at [902, 236] on button "Next slide" at bounding box center [901, 235] width 27 height 25
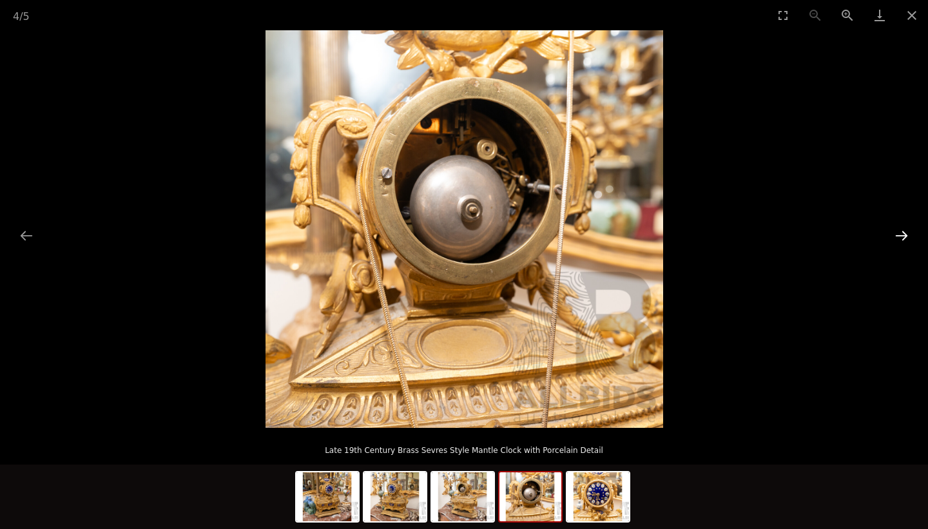
click at [902, 236] on button "Next slide" at bounding box center [901, 235] width 27 height 25
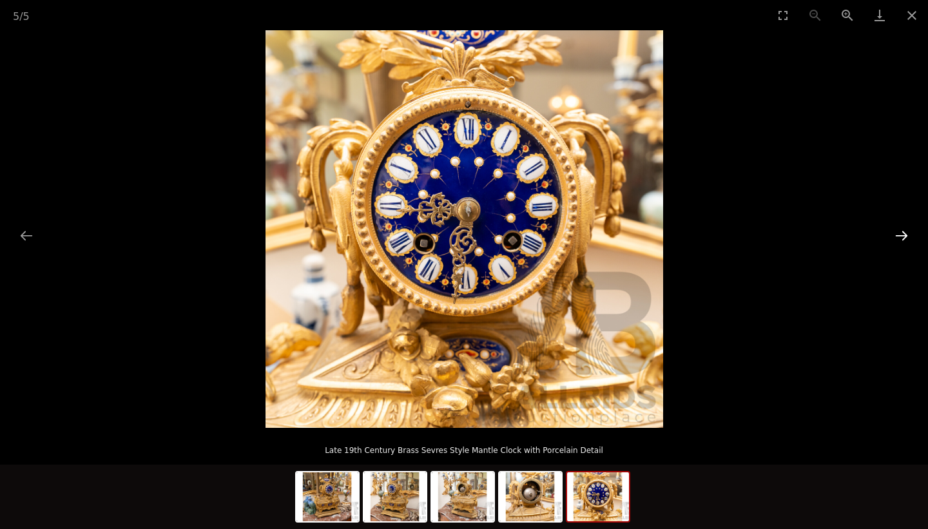
click at [902, 236] on button "Next slide" at bounding box center [901, 235] width 27 height 25
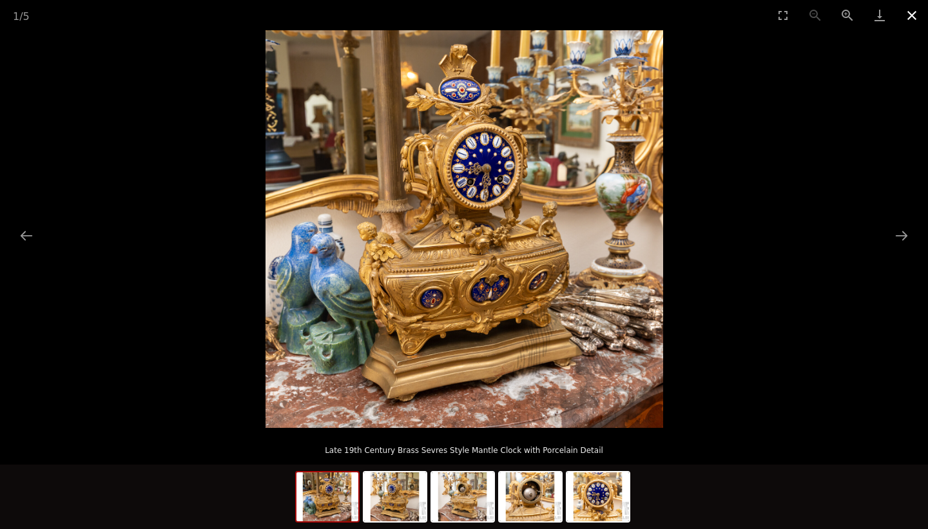
click at [909, 15] on button "Close gallery" at bounding box center [911, 15] width 32 height 30
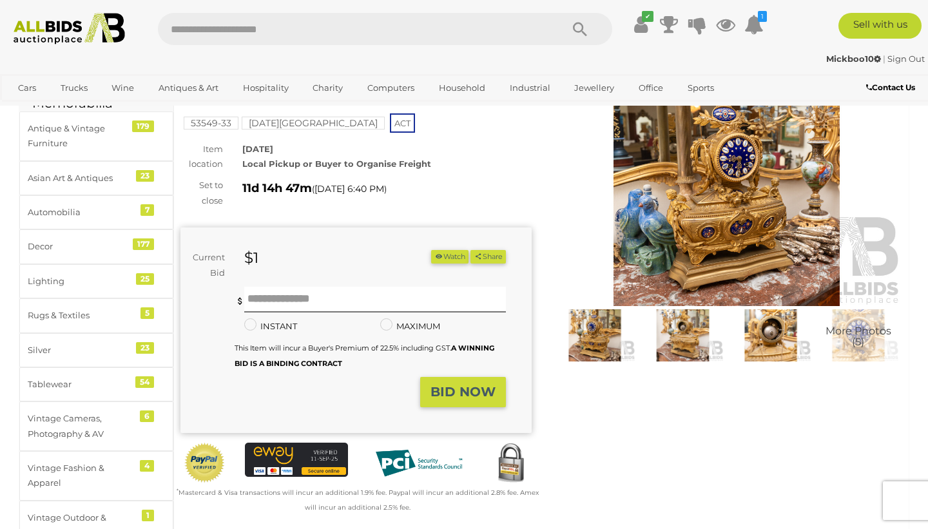
scroll to position [70, 0]
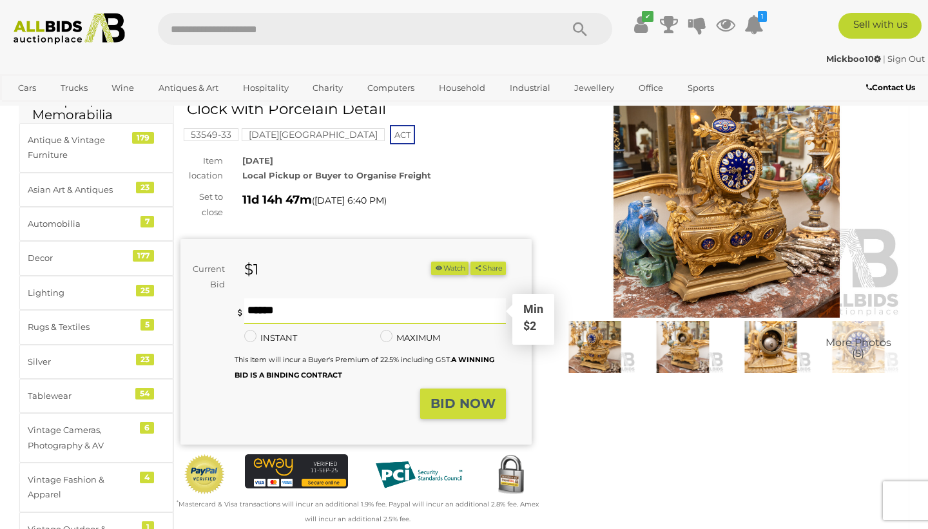
click at [269, 313] on input "text" at bounding box center [375, 311] width 262 height 26
type input "***"
click at [459, 402] on strong "BID NOW" at bounding box center [462, 402] width 65 height 15
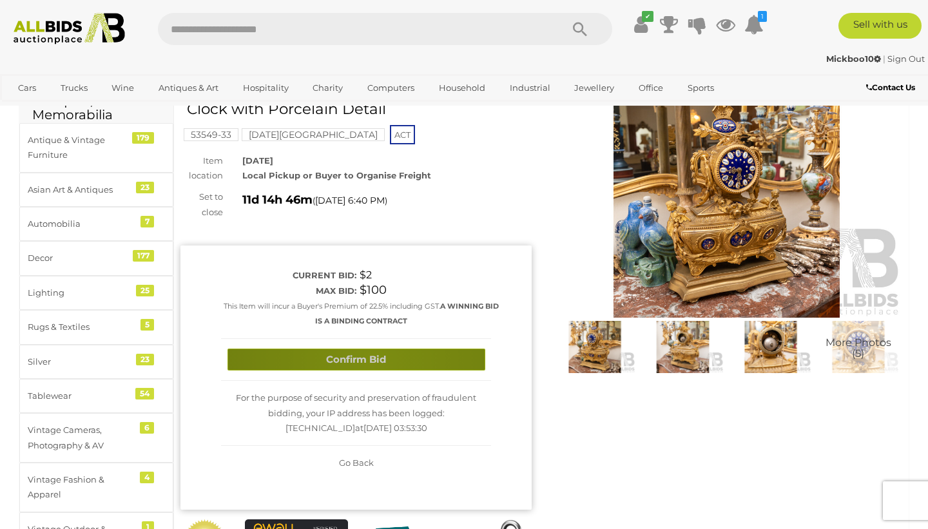
click at [368, 359] on button "Confirm Bid" at bounding box center [356, 359] width 258 height 23
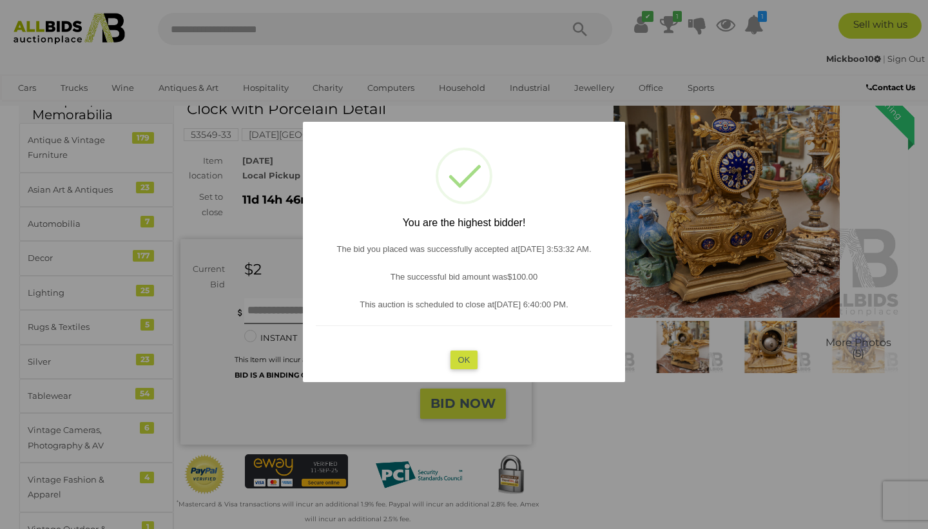
click at [462, 360] on button "OK" at bounding box center [464, 359] width 28 height 19
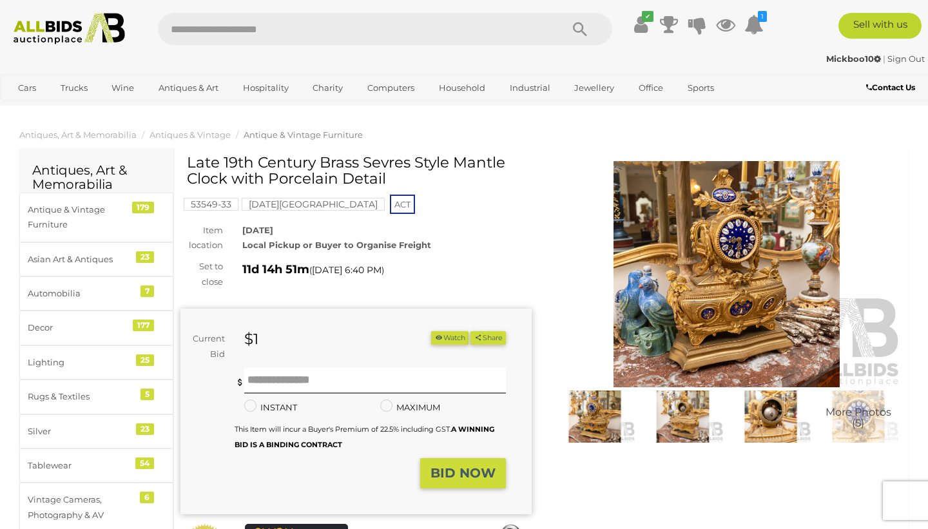
scroll to position [3, 0]
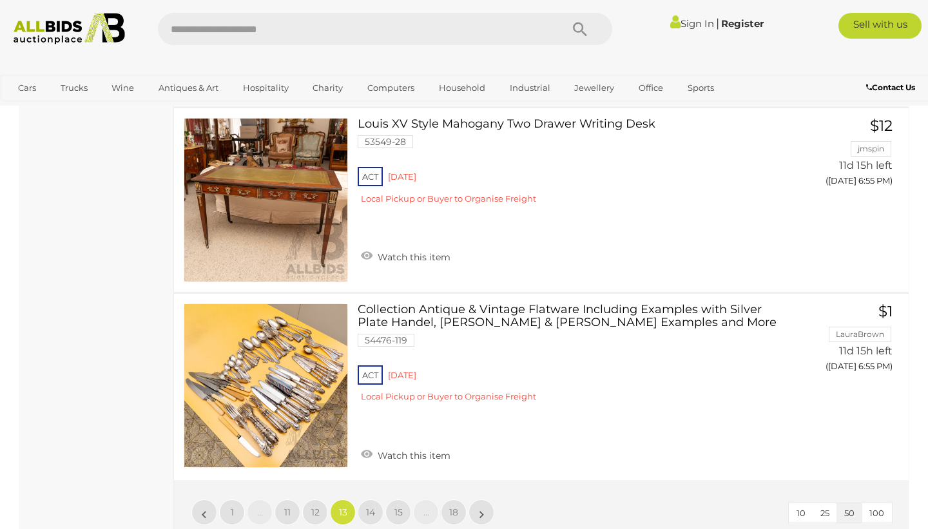
scroll to position [9632, 0]
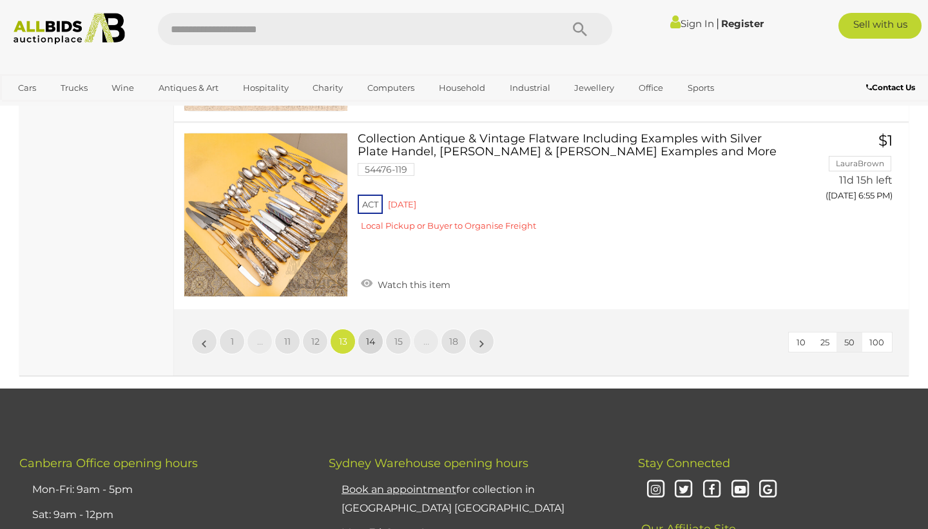
click at [377, 329] on link "14" at bounding box center [370, 342] width 26 height 26
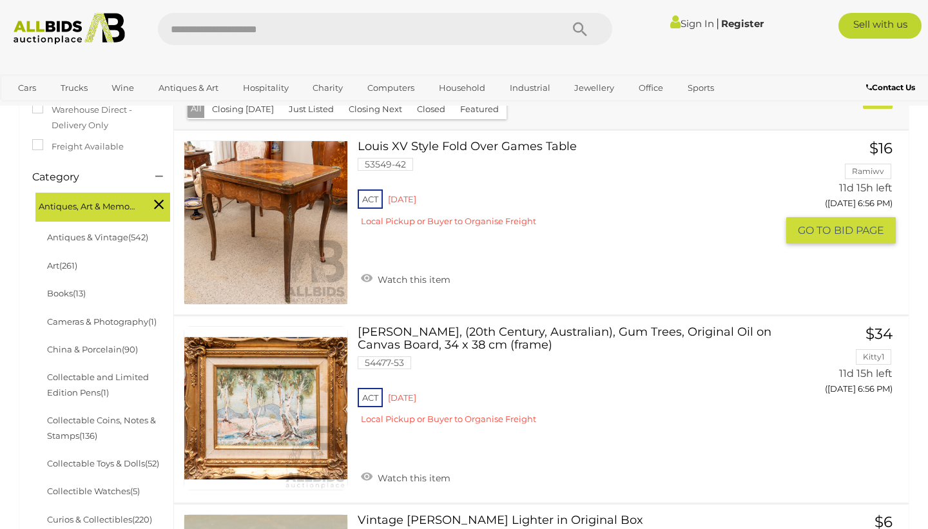
click at [276, 190] on link at bounding box center [266, 222] width 164 height 164
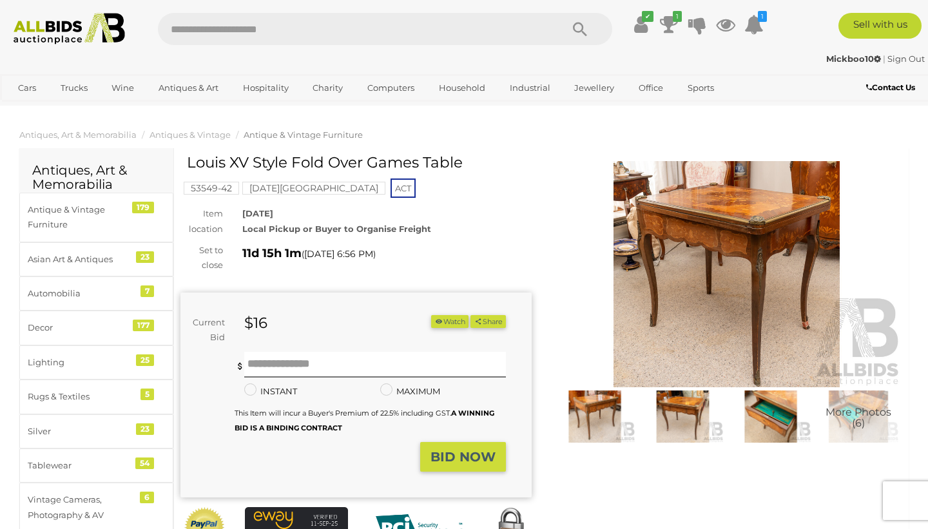
click at [694, 218] on img at bounding box center [726, 274] width 351 height 226
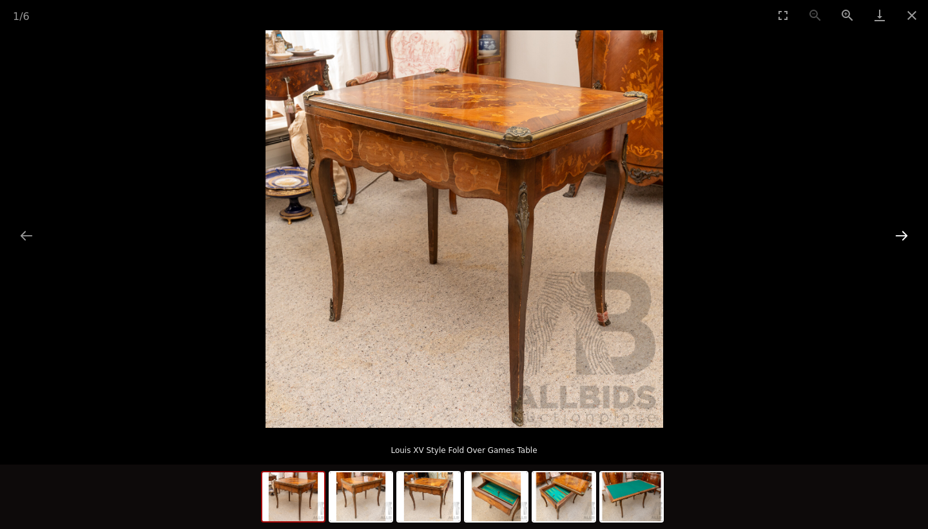
click at [902, 225] on button "Next slide" at bounding box center [901, 235] width 27 height 25
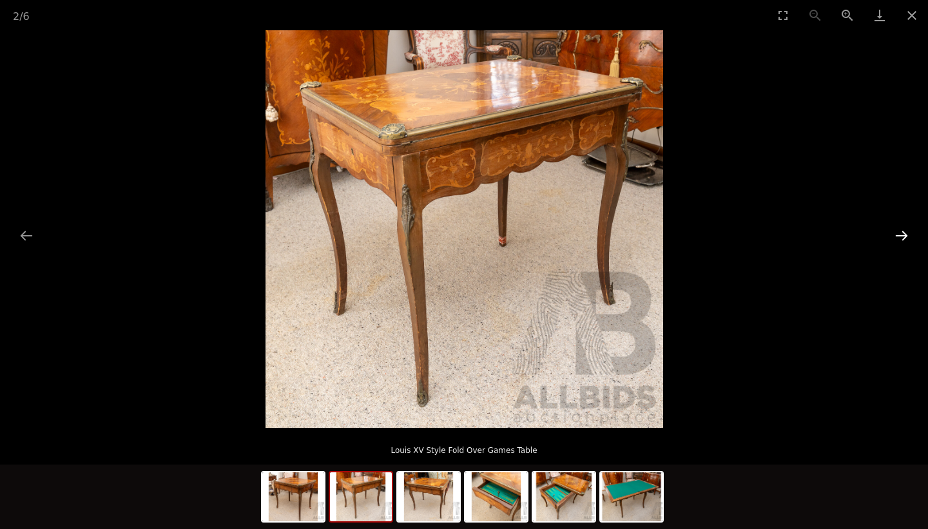
click at [902, 225] on button "Next slide" at bounding box center [901, 235] width 27 height 25
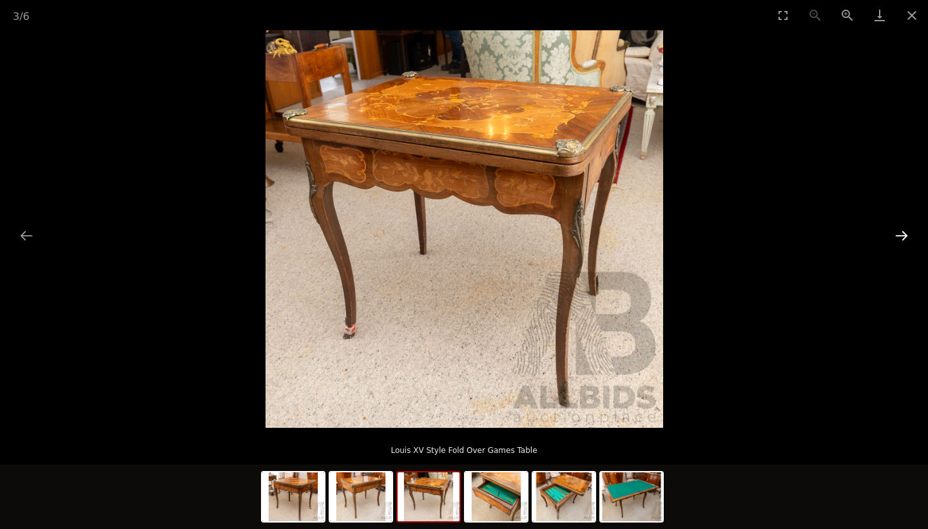
click at [902, 225] on button "Next slide" at bounding box center [901, 235] width 27 height 25
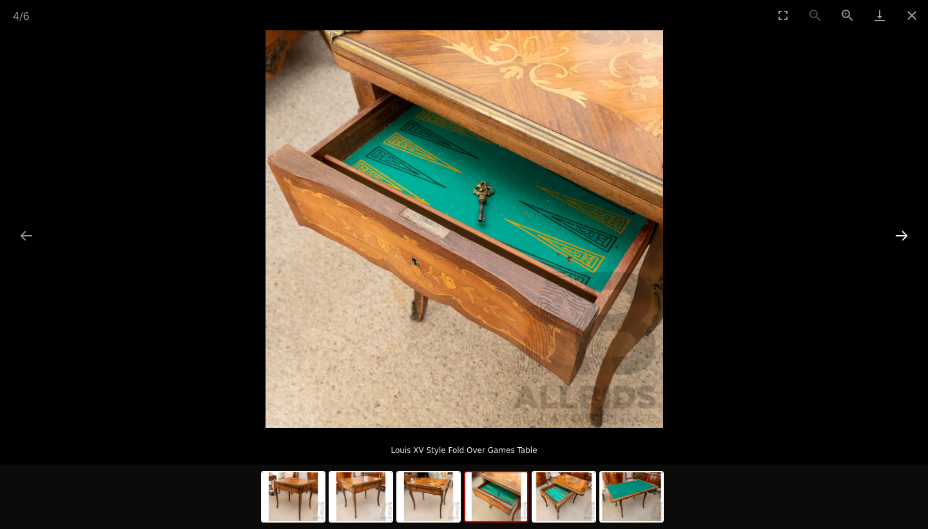
click at [902, 225] on button "Next slide" at bounding box center [901, 235] width 27 height 25
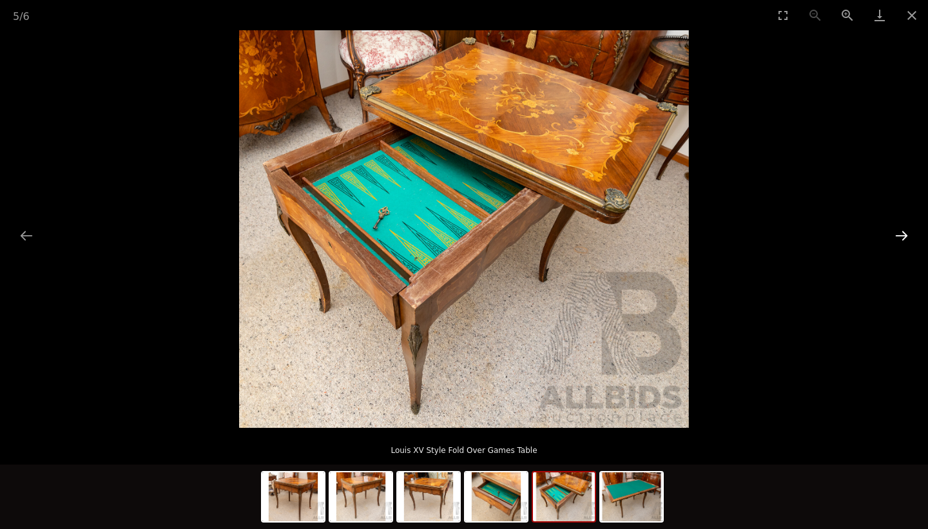
click at [902, 225] on button "Next slide" at bounding box center [901, 235] width 27 height 25
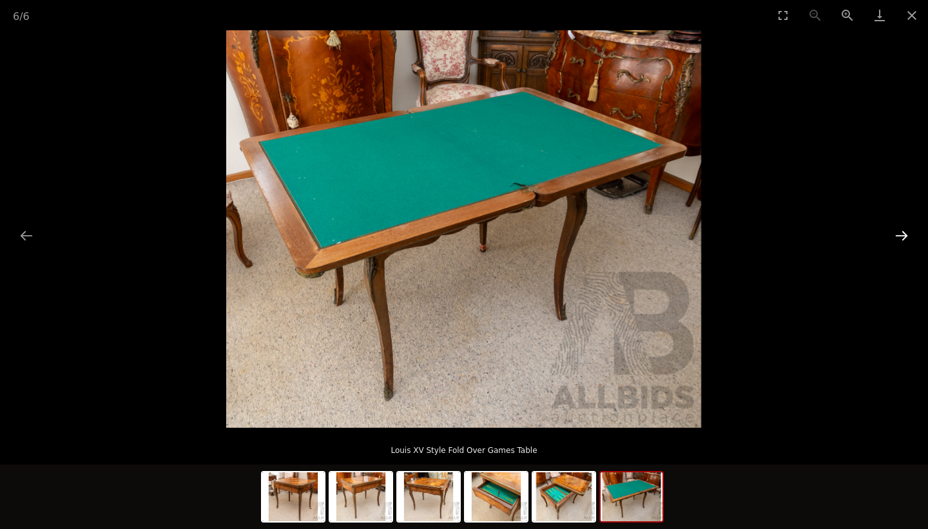
click at [902, 225] on button "Next slide" at bounding box center [901, 235] width 27 height 25
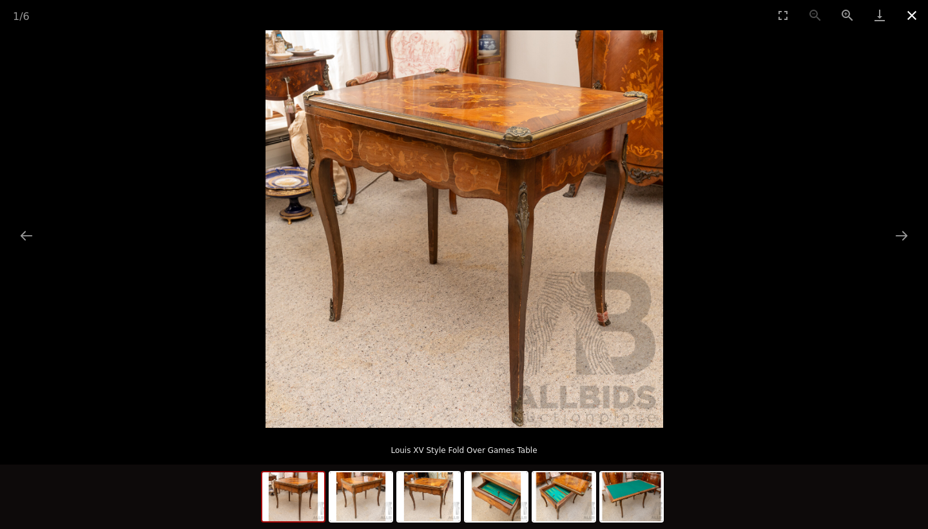
click at [911, 15] on button "Close gallery" at bounding box center [911, 15] width 32 height 30
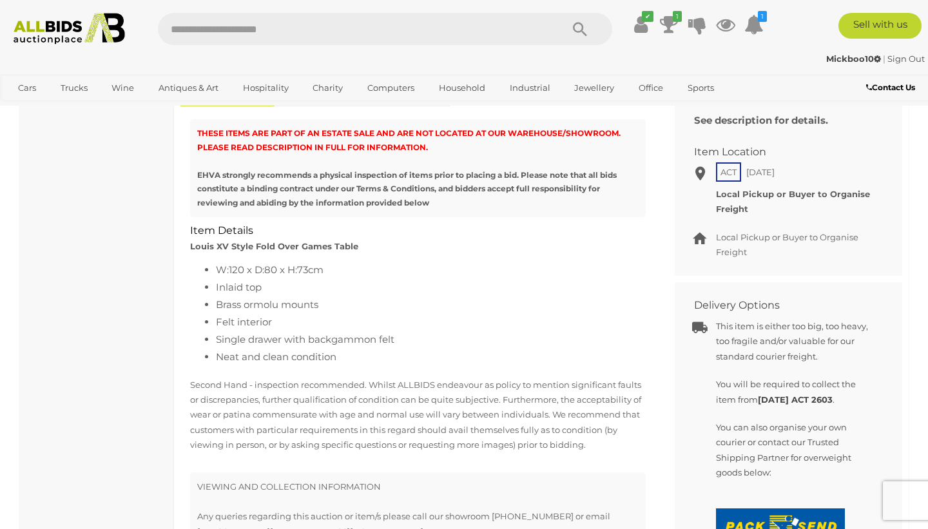
scroll to position [437, 0]
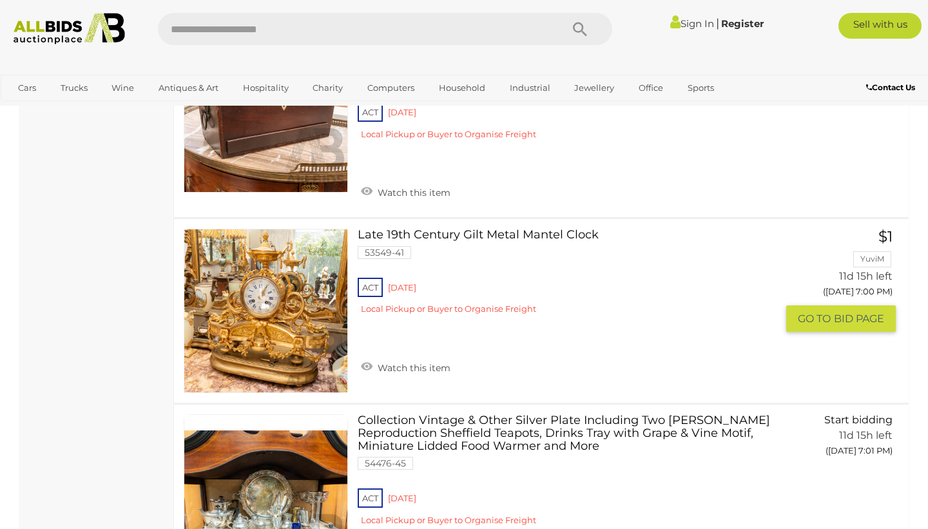
scroll to position [1914, 0]
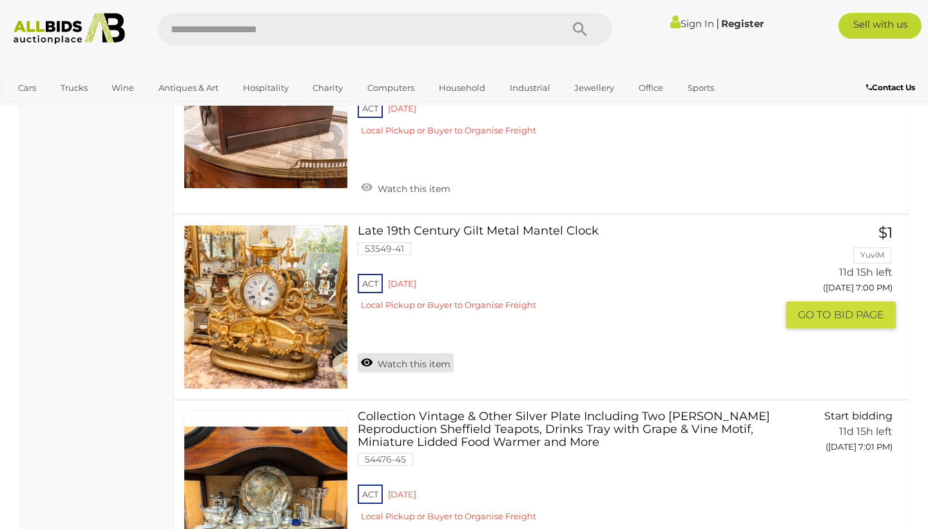
click at [417, 366] on link "Watch this item" at bounding box center [405, 362] width 96 height 19
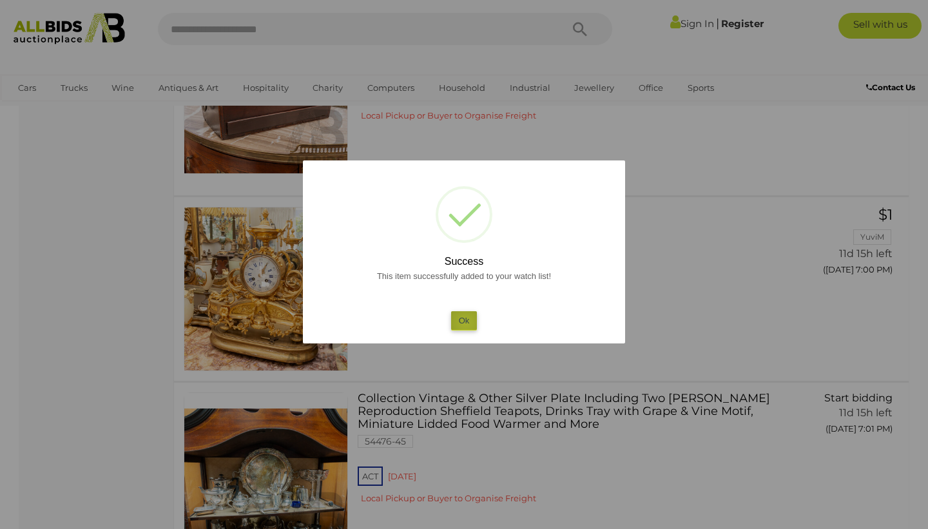
click at [465, 323] on button "Ok" at bounding box center [464, 320] width 26 height 19
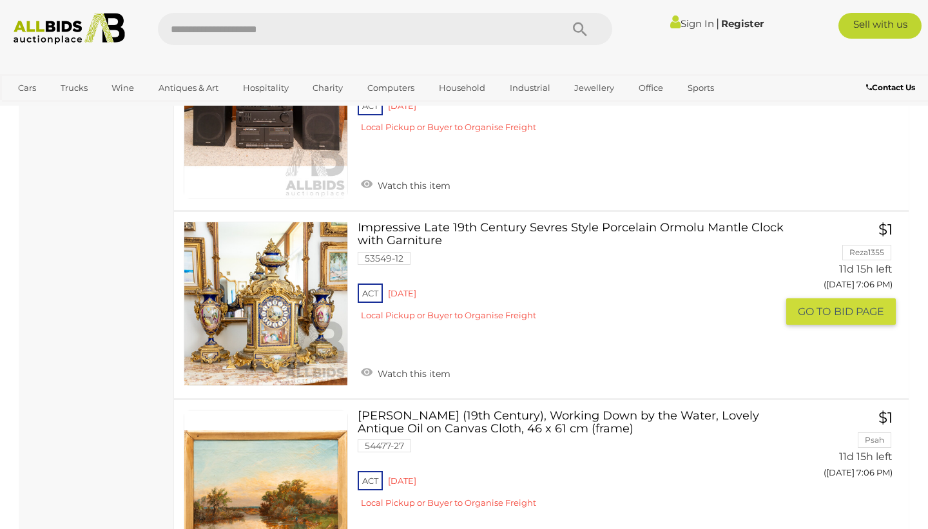
scroll to position [3997, 0]
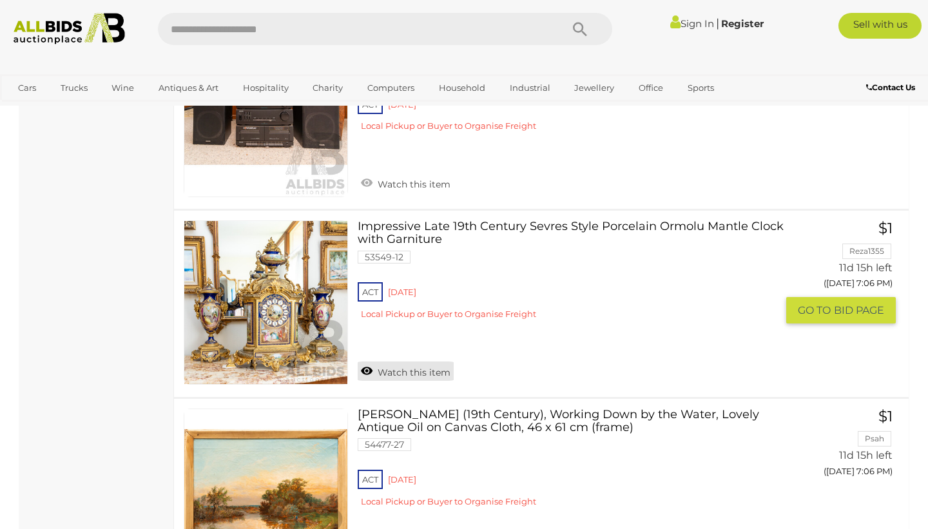
click at [416, 361] on link "Watch this item" at bounding box center [405, 370] width 96 height 19
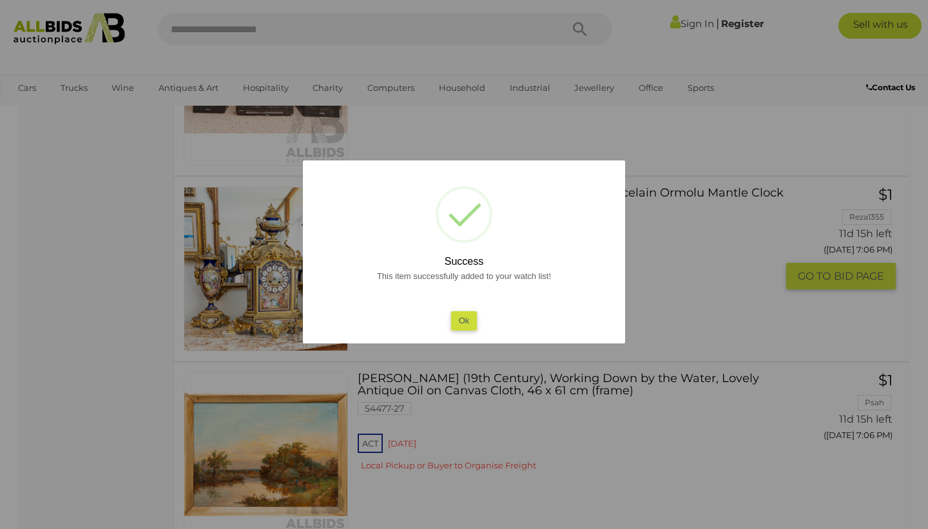
click at [458, 325] on button "Ok" at bounding box center [464, 320] width 26 height 19
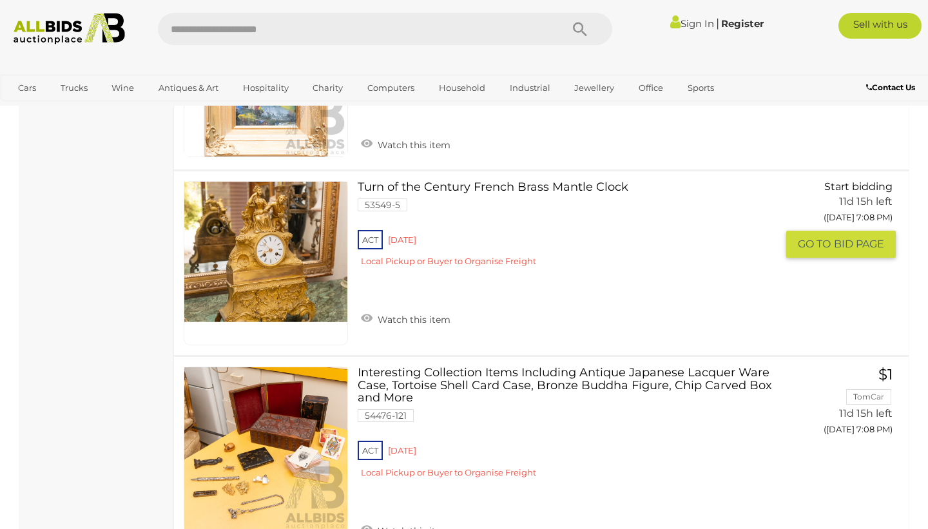
scroll to position [4782, 0]
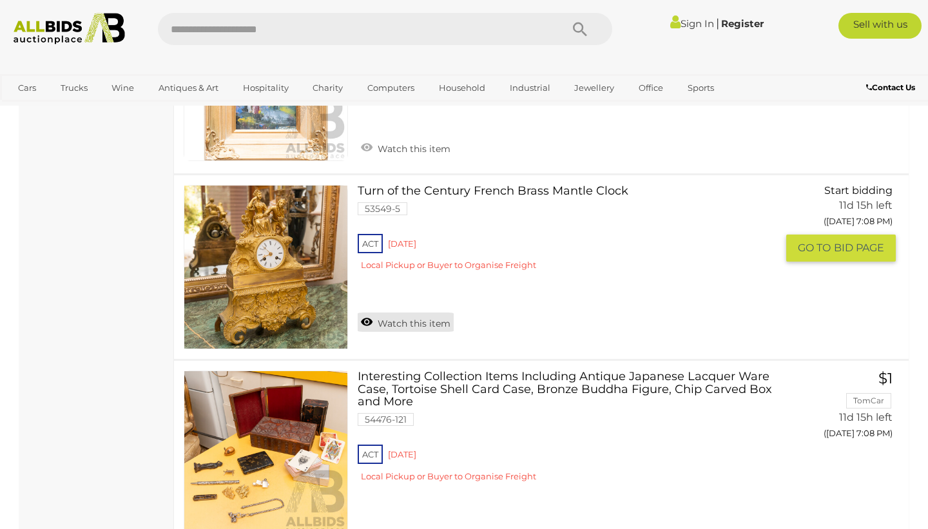
click at [399, 312] on link "Watch this item" at bounding box center [405, 321] width 96 height 19
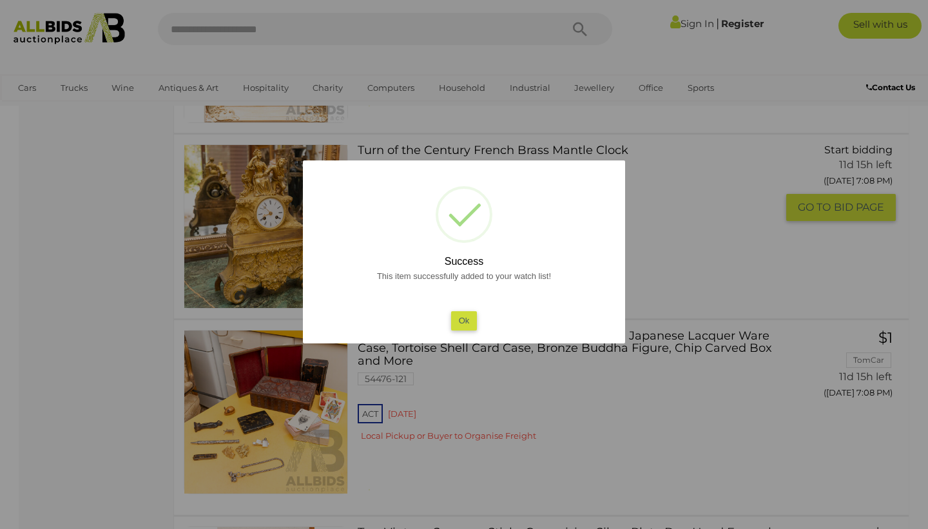
click at [460, 318] on button "Ok" at bounding box center [464, 320] width 26 height 19
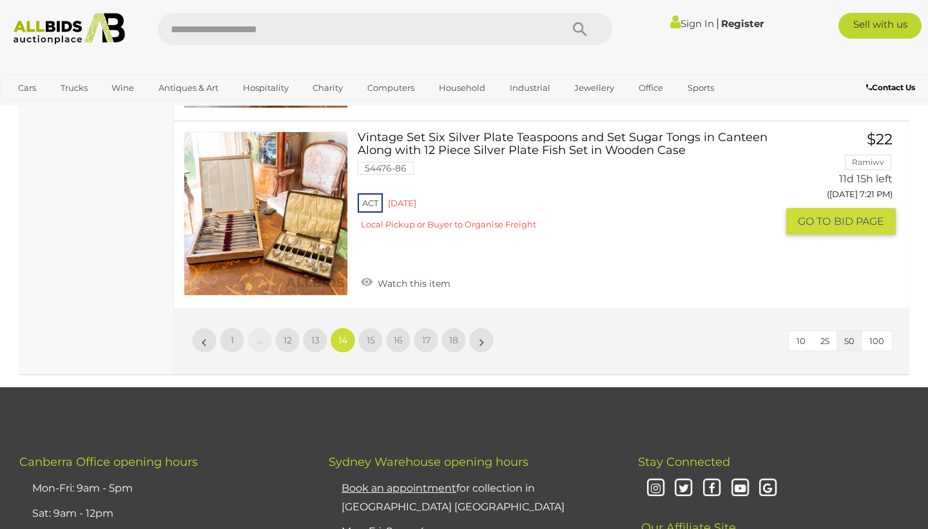
scroll to position [9703, 0]
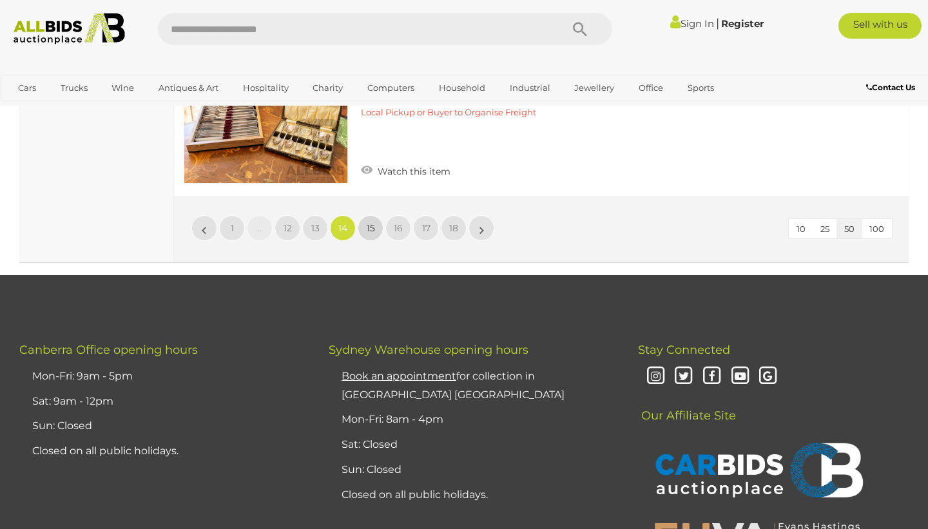
click at [370, 222] on span "15" at bounding box center [371, 228] width 8 height 12
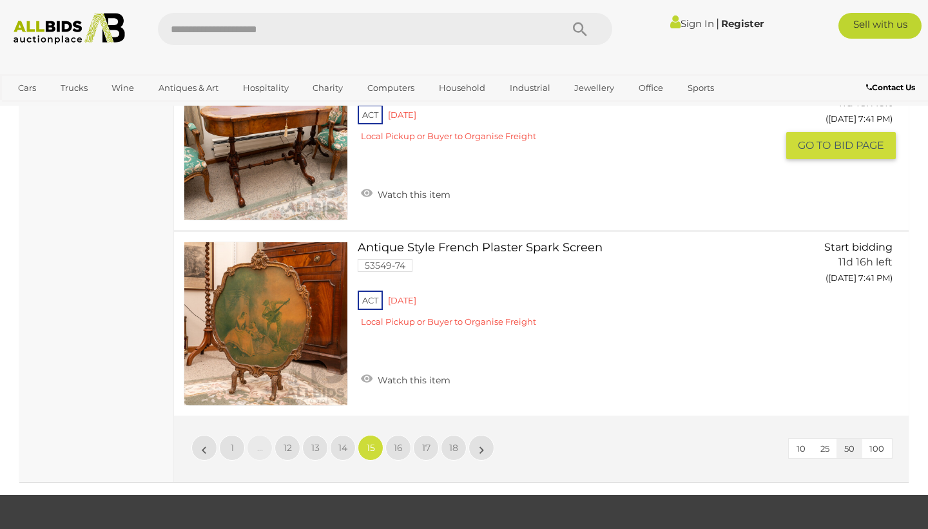
scroll to position [9483, 0]
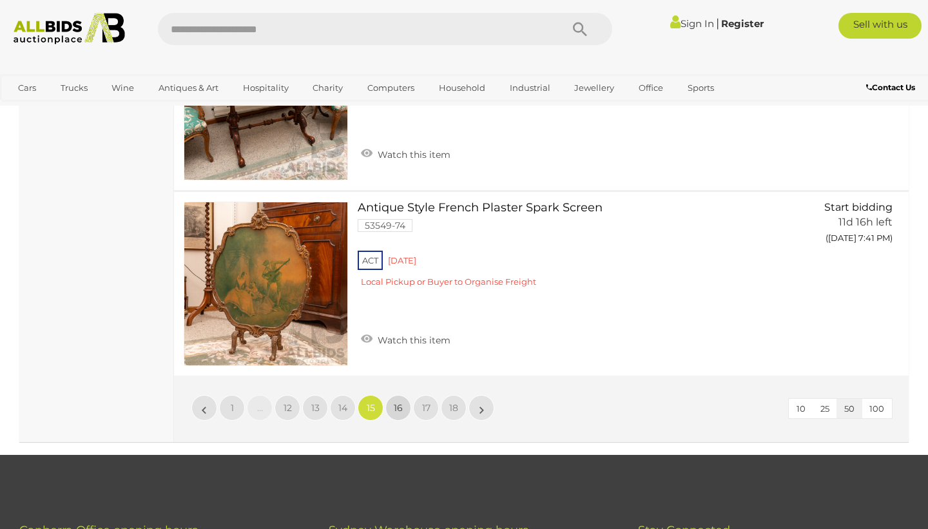
click at [399, 402] on span "16" at bounding box center [398, 408] width 9 height 12
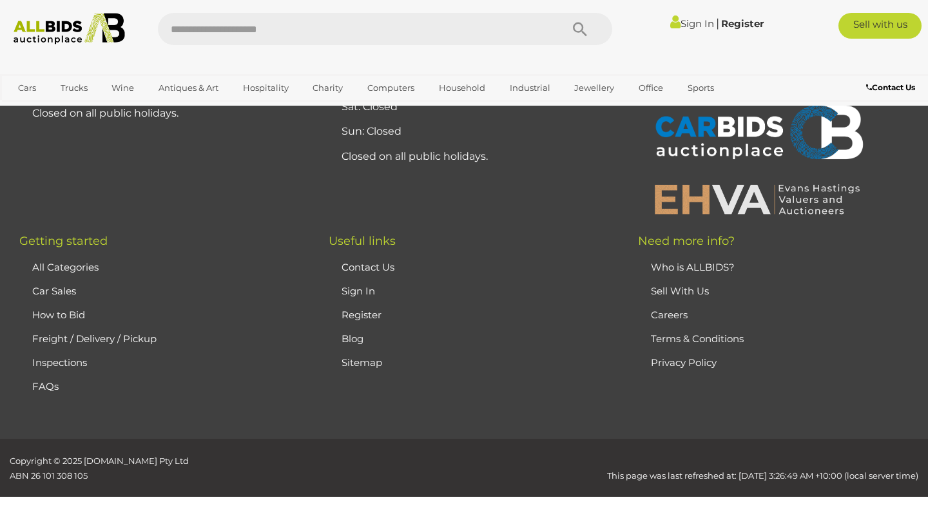
scroll to position [287, 0]
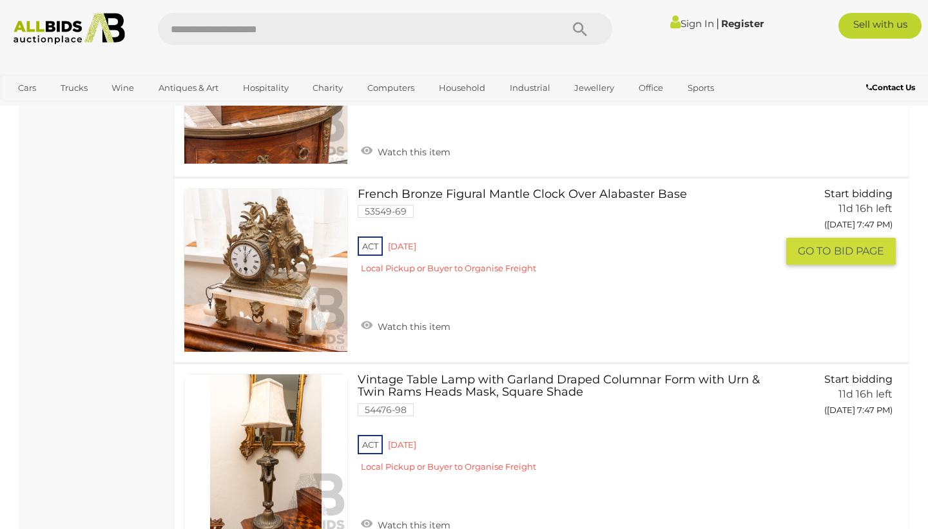
scroll to position [3271, 0]
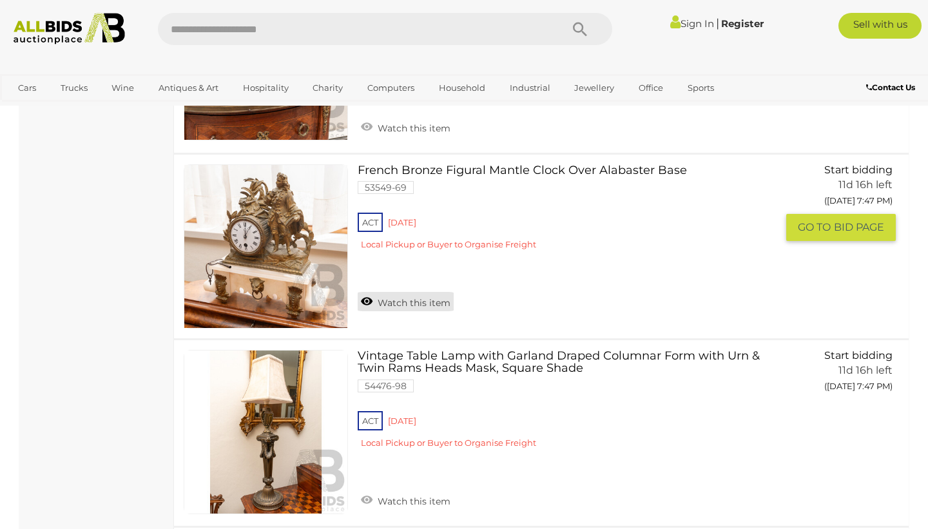
click at [391, 292] on link "Watch this item" at bounding box center [405, 301] width 96 height 19
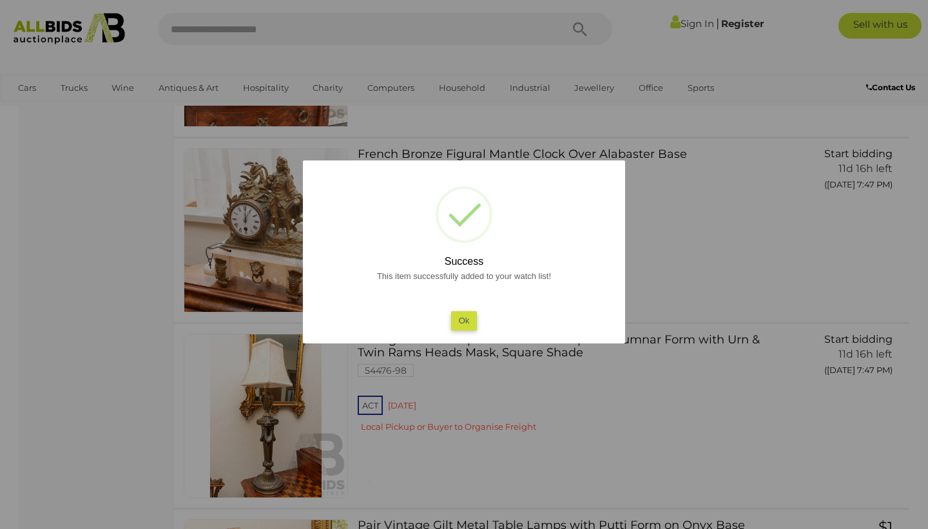
click at [461, 323] on button "Ok" at bounding box center [464, 320] width 26 height 19
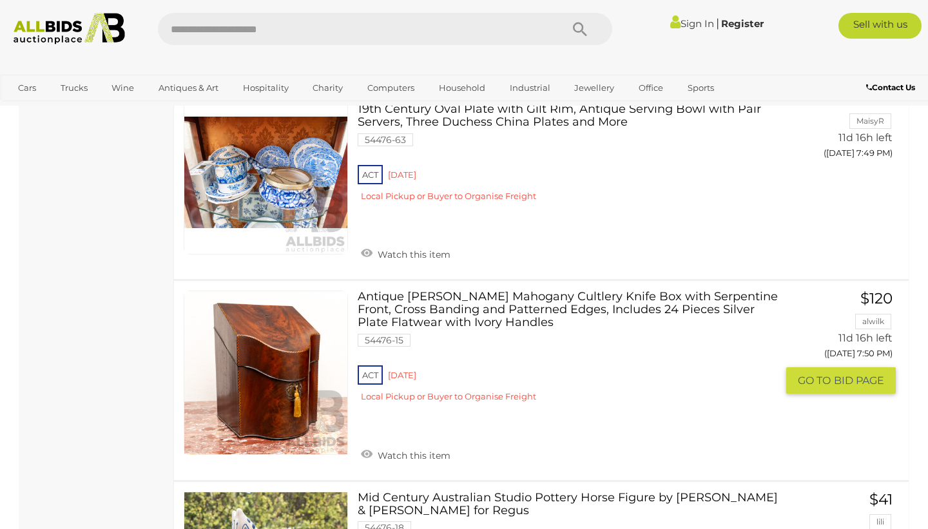
scroll to position [4694, 0]
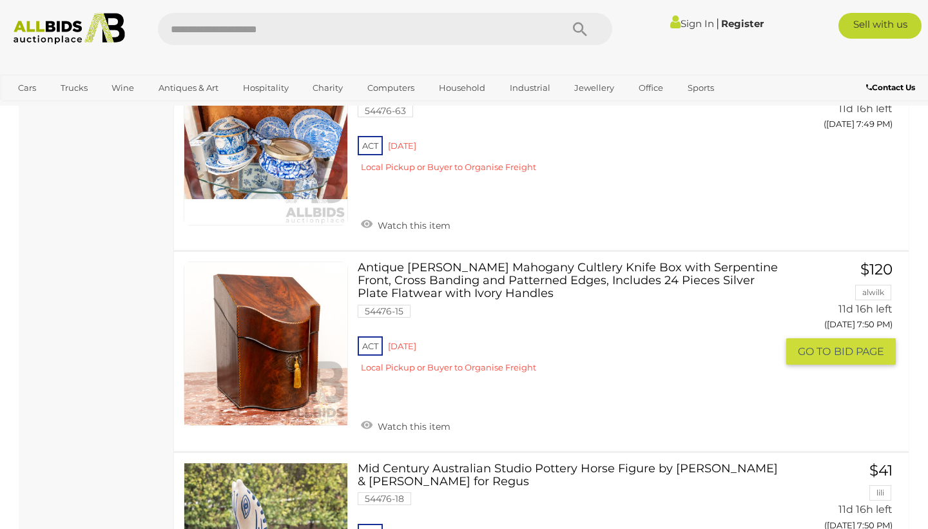
click at [269, 300] on link at bounding box center [266, 344] width 164 height 164
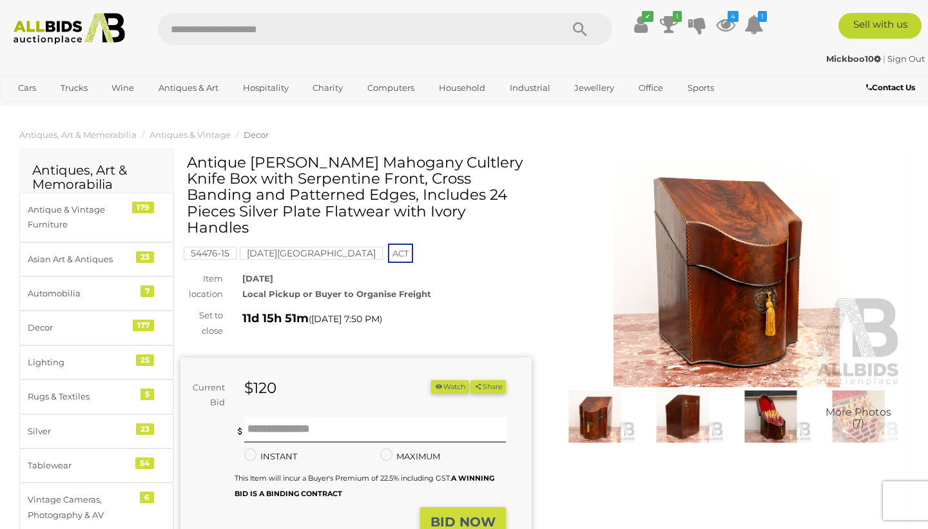
click at [709, 255] on img at bounding box center [726, 274] width 351 height 226
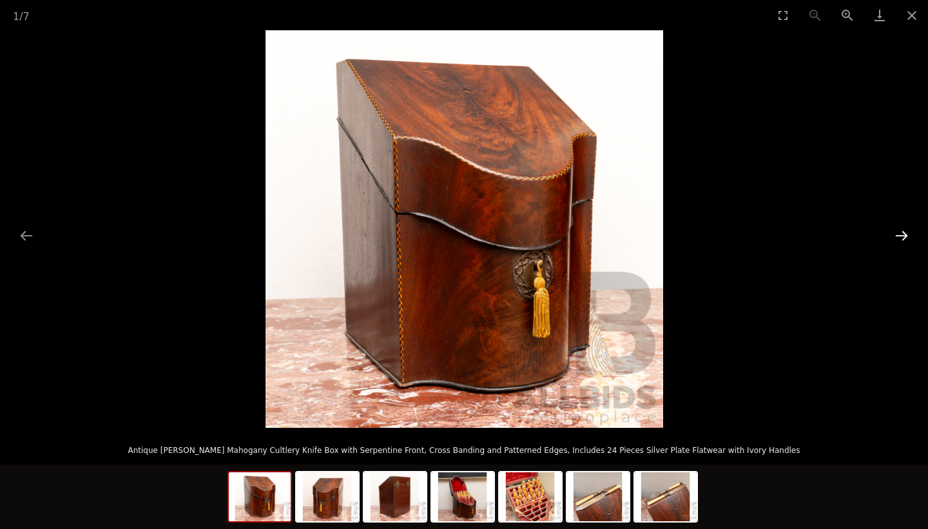
click at [901, 233] on button "Next slide" at bounding box center [901, 235] width 27 height 25
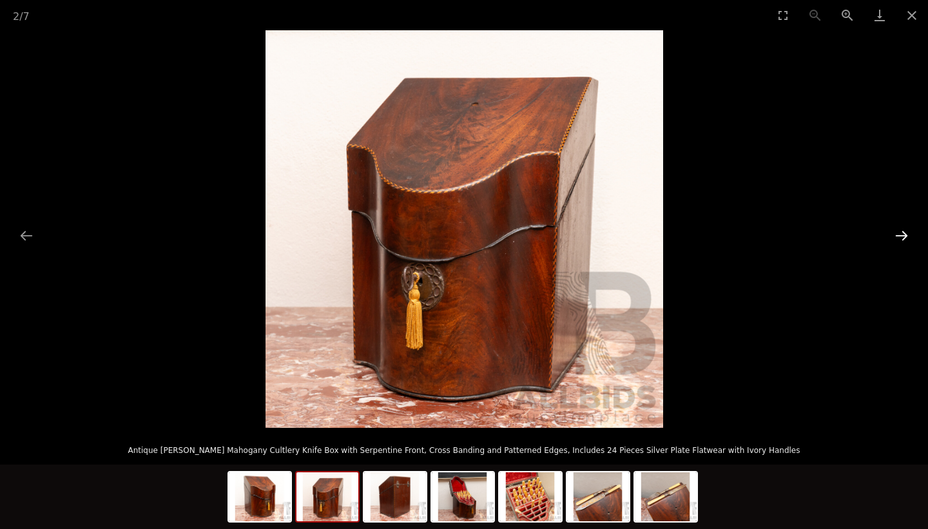
click at [901, 233] on button "Next slide" at bounding box center [901, 235] width 27 height 25
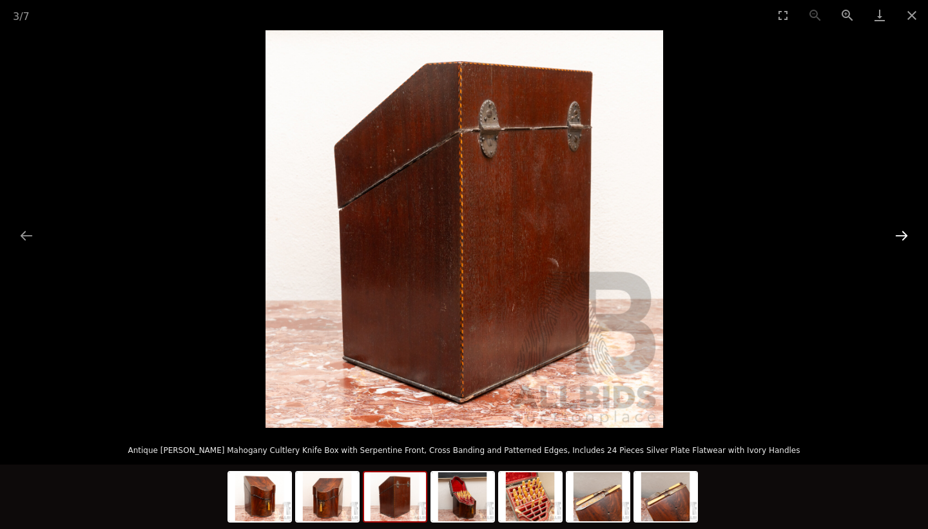
click at [901, 233] on button "Next slide" at bounding box center [901, 235] width 27 height 25
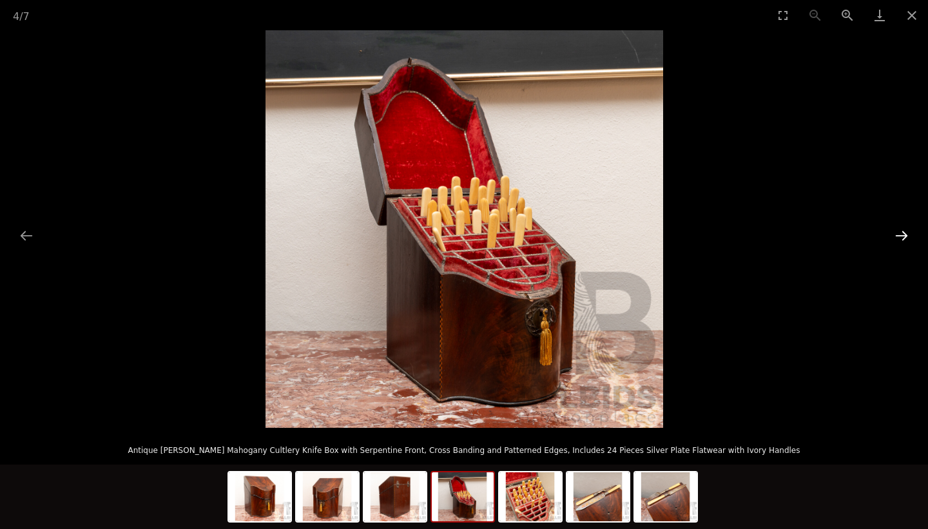
click at [901, 233] on button "Next slide" at bounding box center [901, 235] width 27 height 25
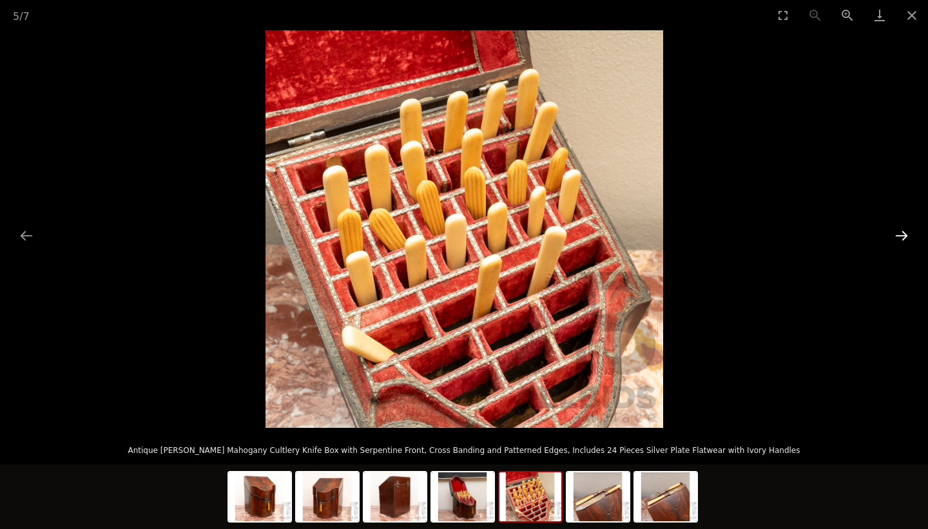
click at [901, 233] on button "Next slide" at bounding box center [901, 235] width 27 height 25
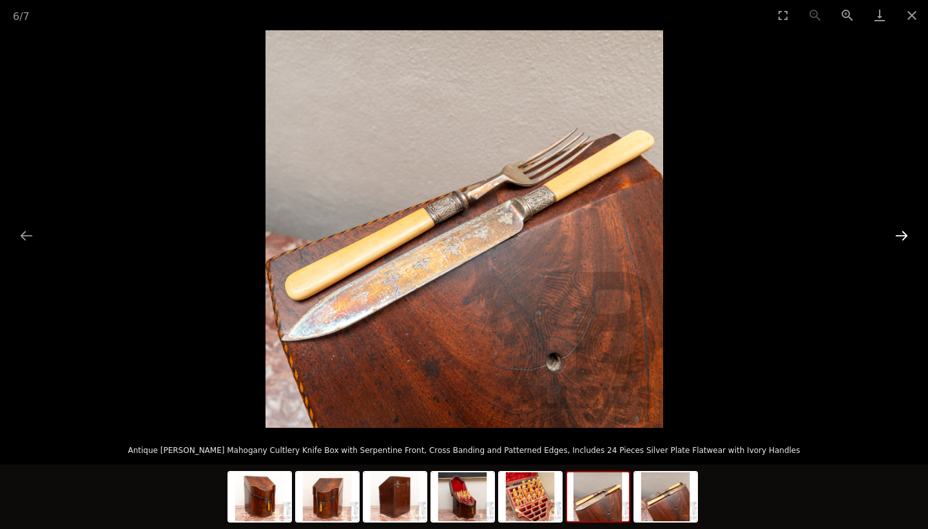
click at [901, 233] on button "Next slide" at bounding box center [901, 235] width 27 height 25
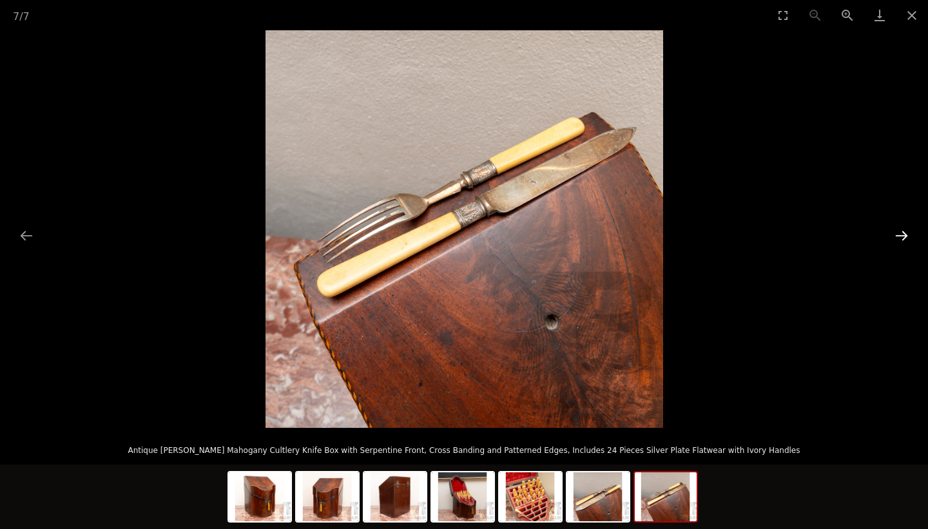
click at [901, 233] on button "Next slide" at bounding box center [901, 235] width 27 height 25
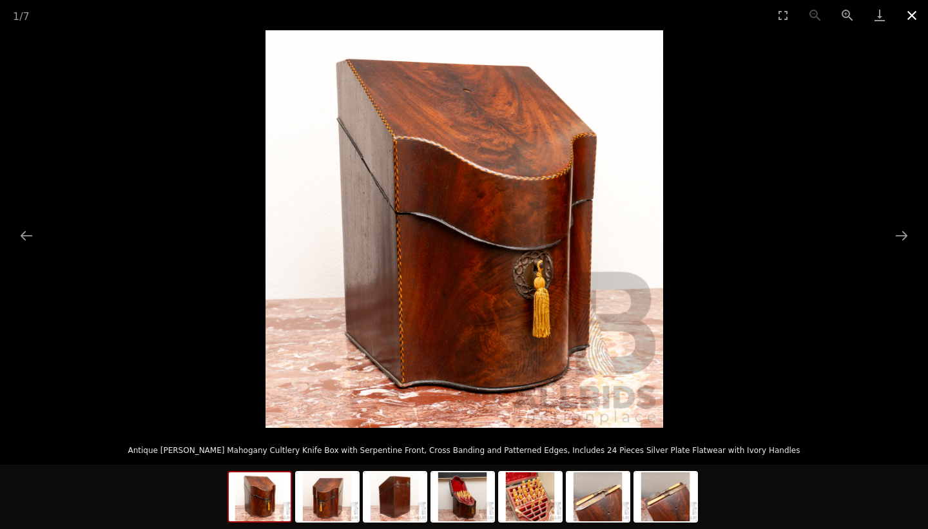
click at [910, 14] on button "Close gallery" at bounding box center [911, 15] width 32 height 30
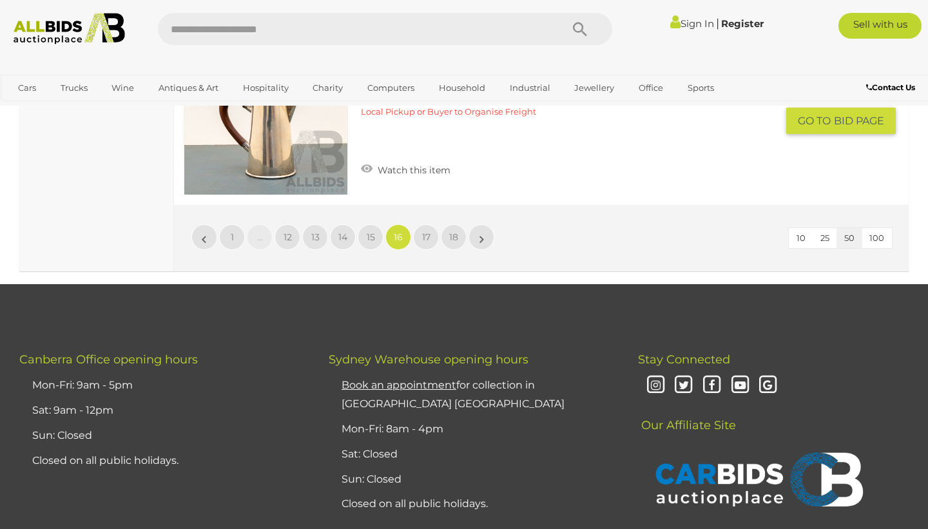
scroll to position [9725, 0]
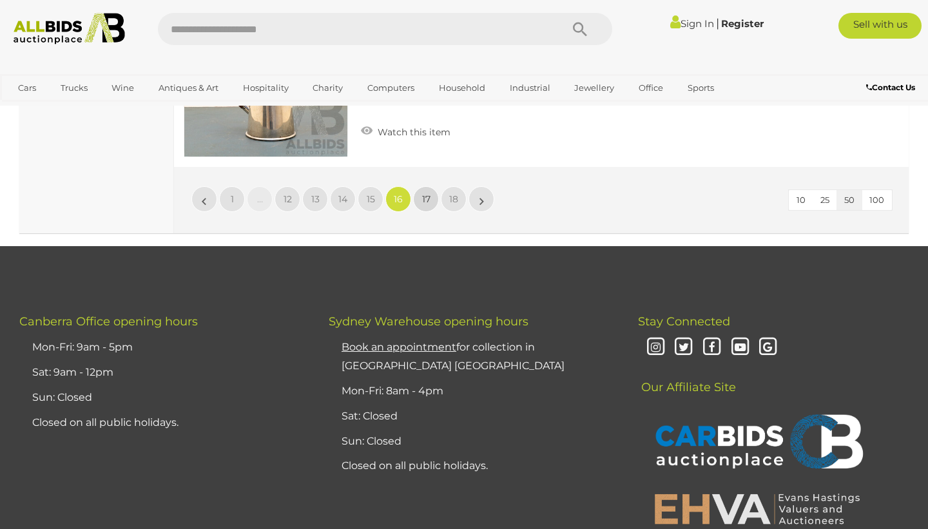
click at [422, 193] on span "17" at bounding box center [426, 199] width 8 height 12
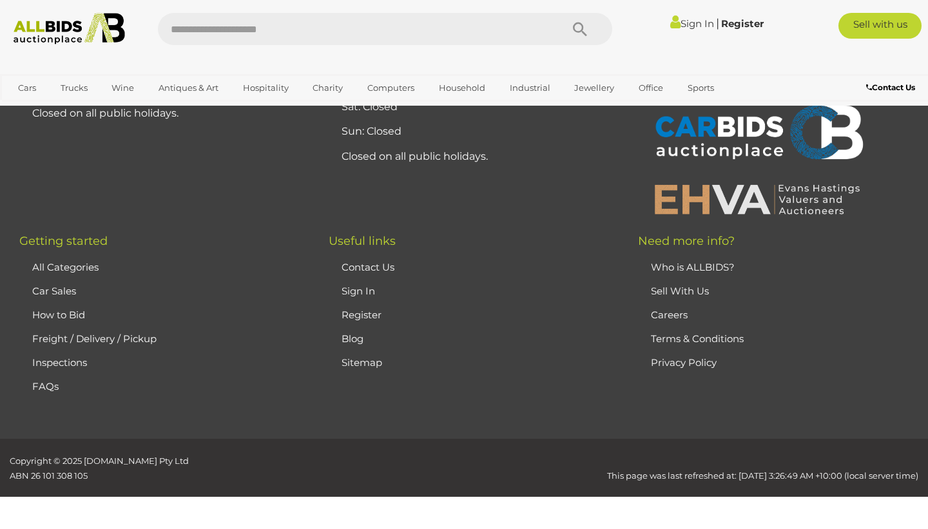
scroll to position [287, 0]
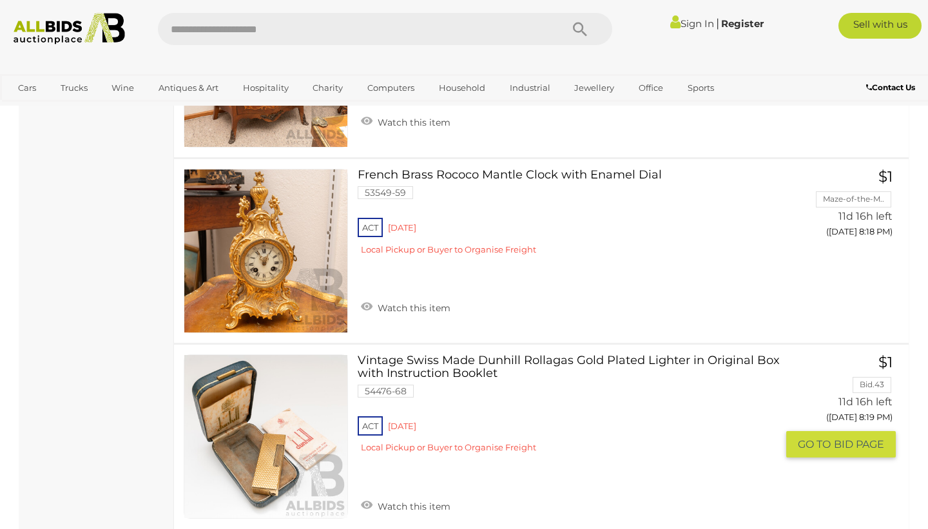
scroll to position [8410, 0]
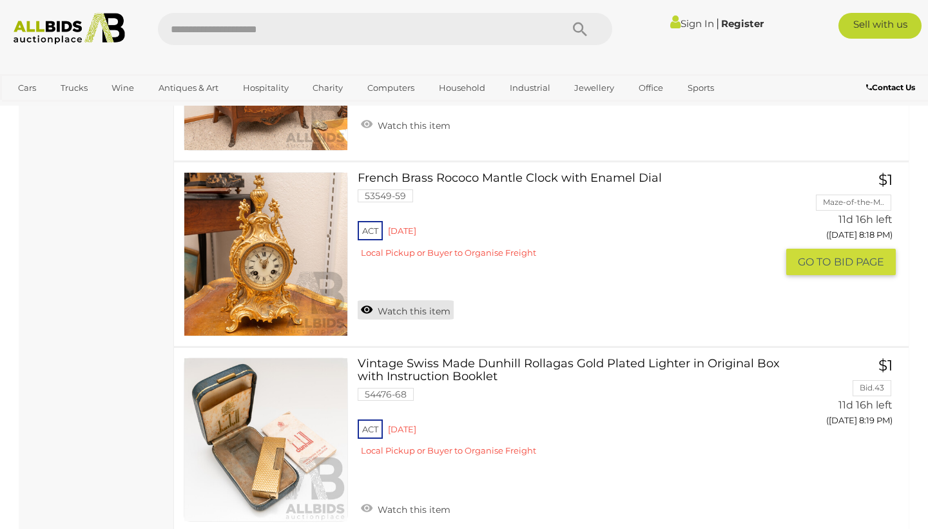
click at [422, 300] on link "Watch this item" at bounding box center [405, 309] width 96 height 19
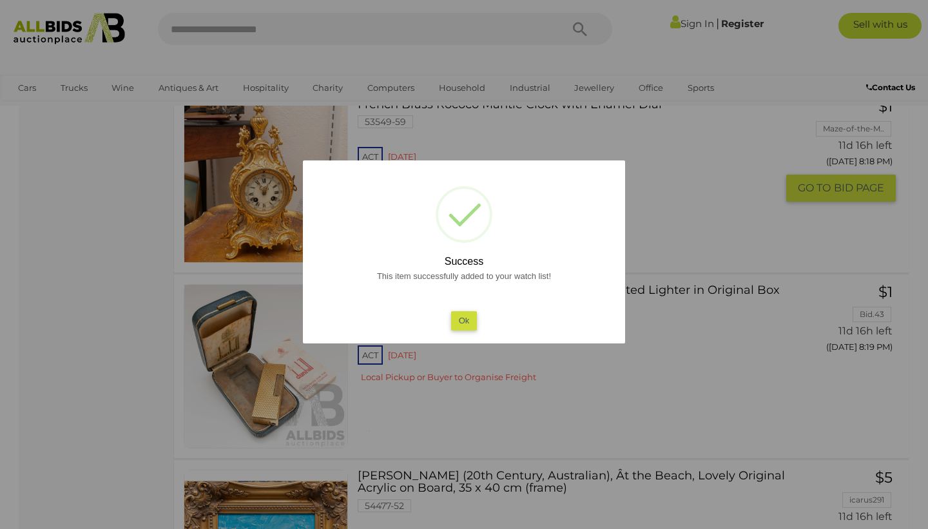
click at [466, 316] on button "Ok" at bounding box center [464, 320] width 26 height 19
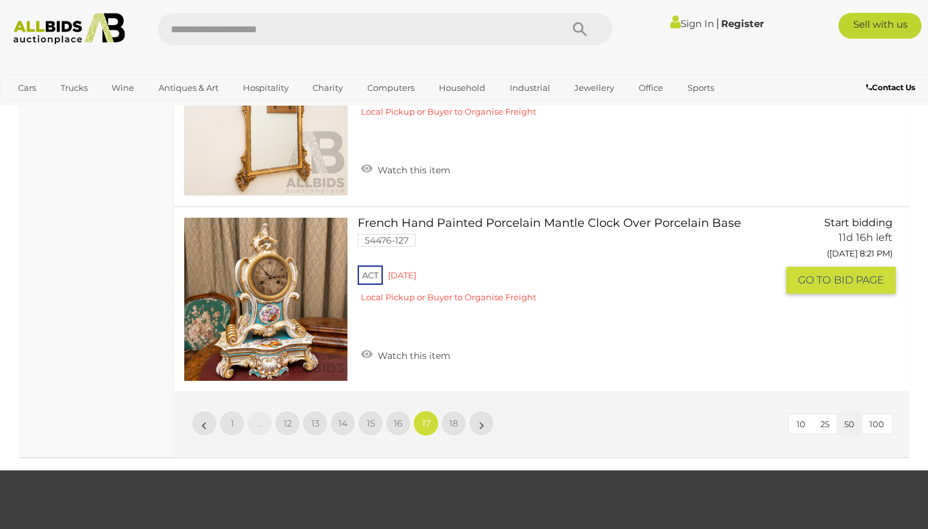
scroll to position [9489, 0]
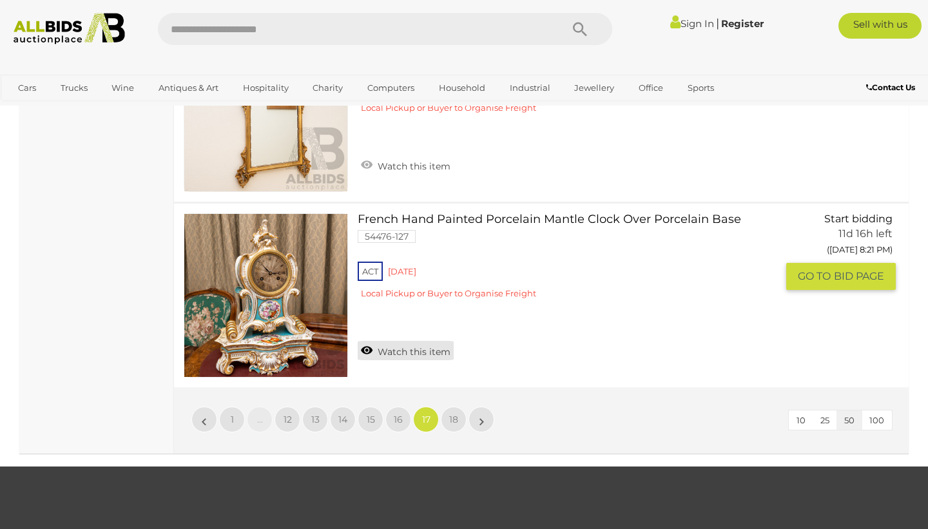
click at [403, 341] on link "Watch this item" at bounding box center [405, 350] width 96 height 19
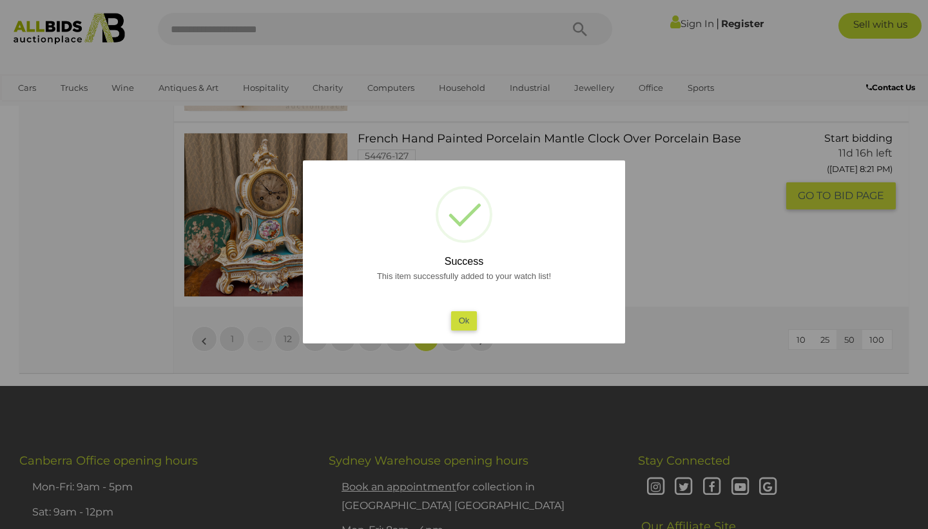
click at [465, 323] on button "Ok" at bounding box center [464, 320] width 26 height 19
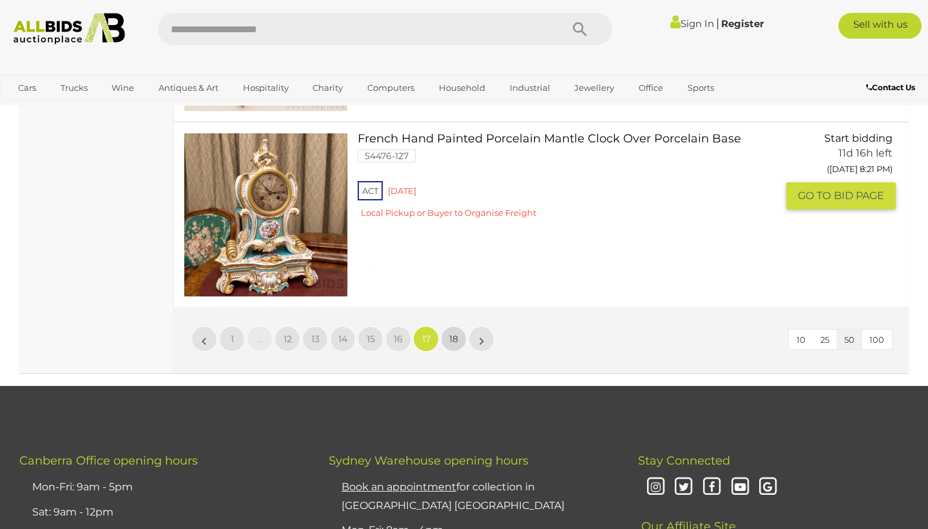
click at [453, 333] on span "18" at bounding box center [453, 339] width 9 height 12
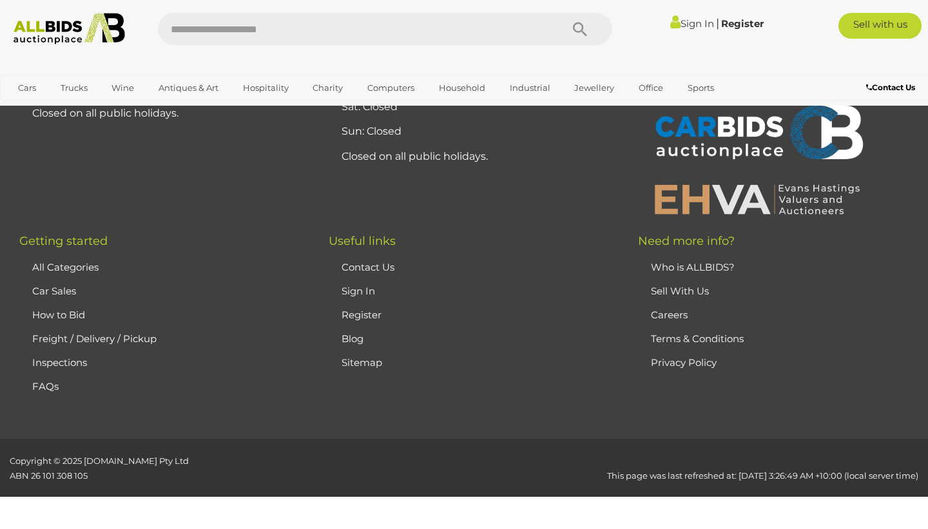
scroll to position [287, 0]
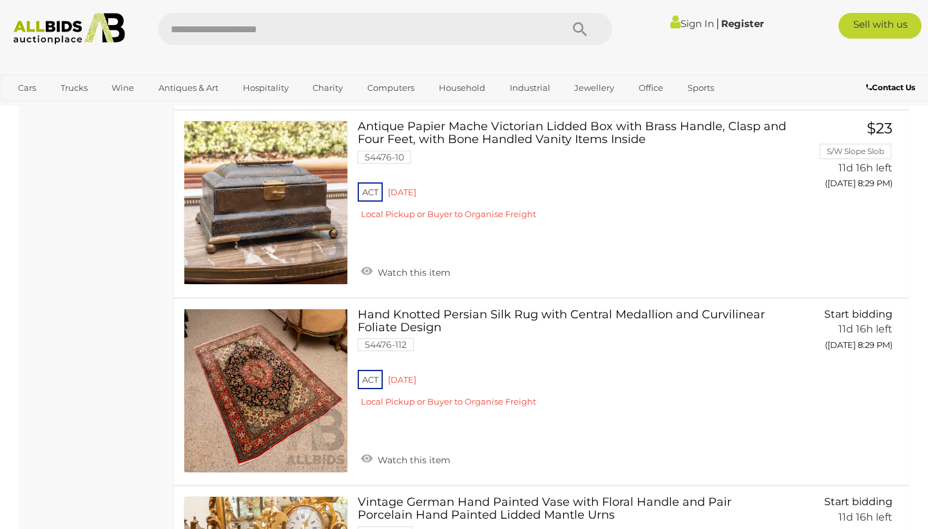
scroll to position [2955, 0]
